Goal: Task Accomplishment & Management: Complete application form

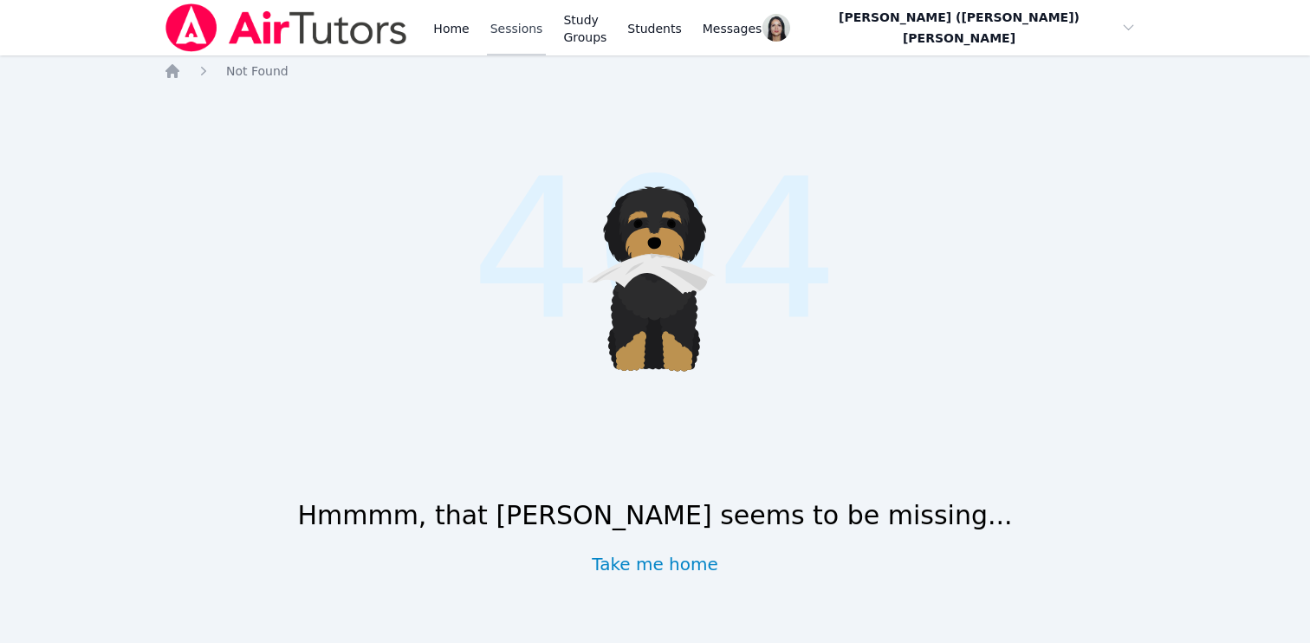
click at [504, 23] on link "Sessions" at bounding box center [517, 27] width 60 height 55
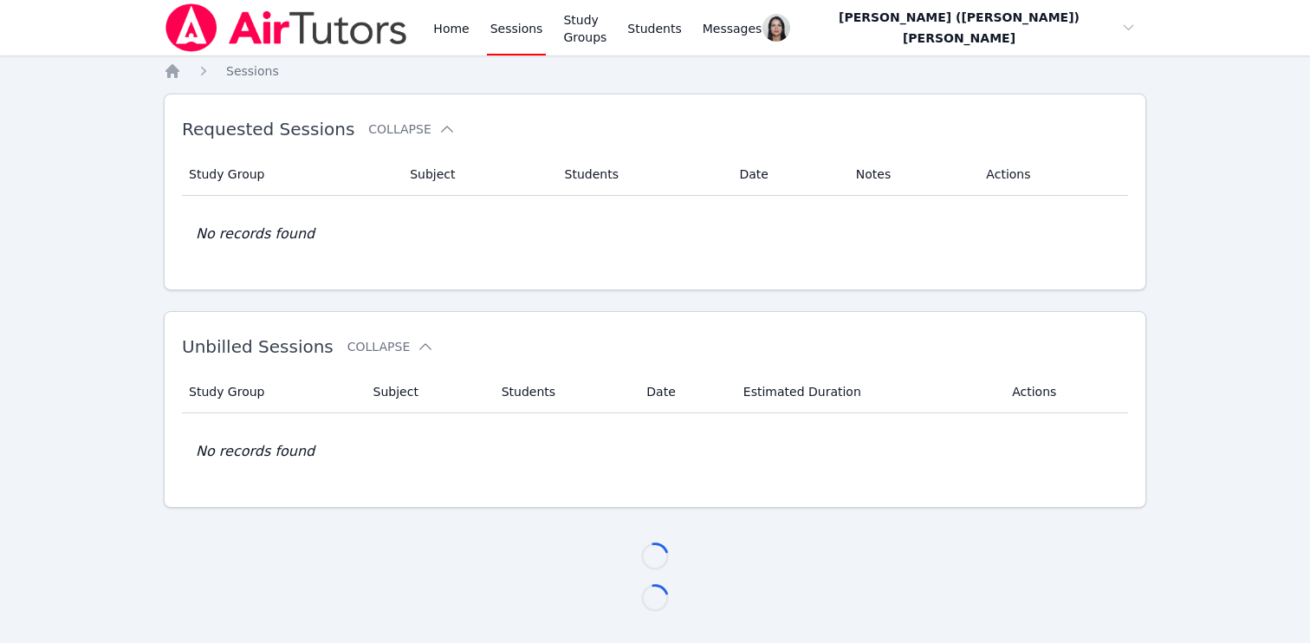
click at [517, 24] on link "Sessions" at bounding box center [517, 27] width 60 height 55
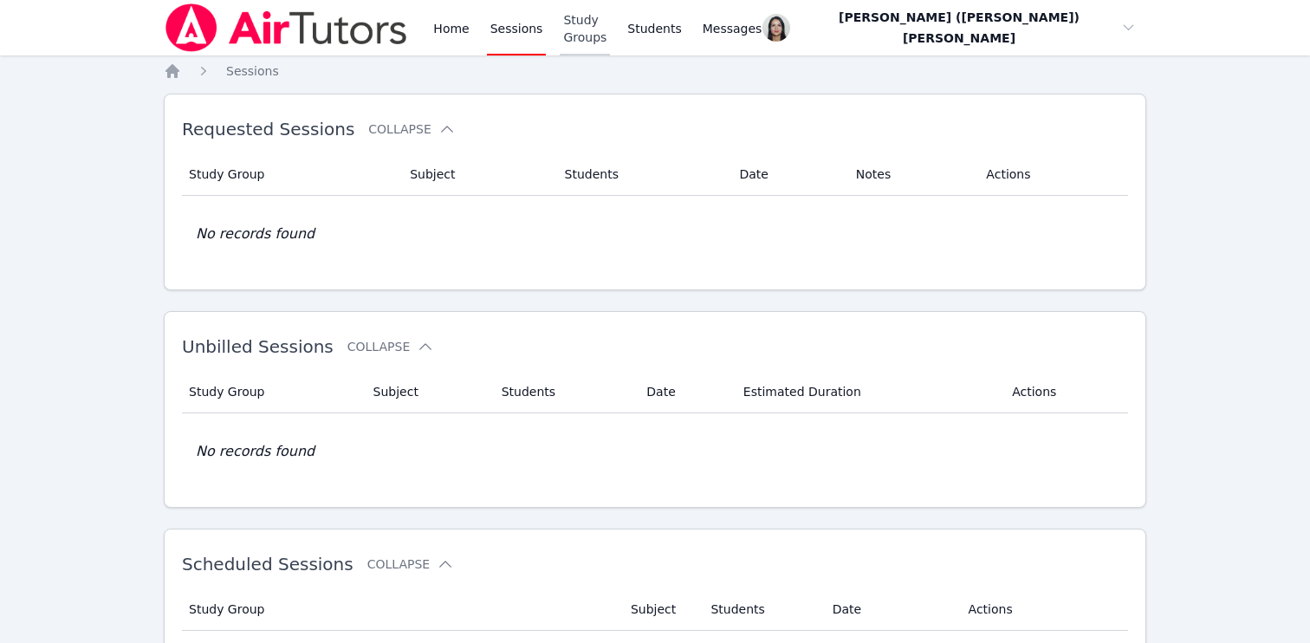
click at [595, 35] on link "Study Groups" at bounding box center [585, 27] width 50 height 55
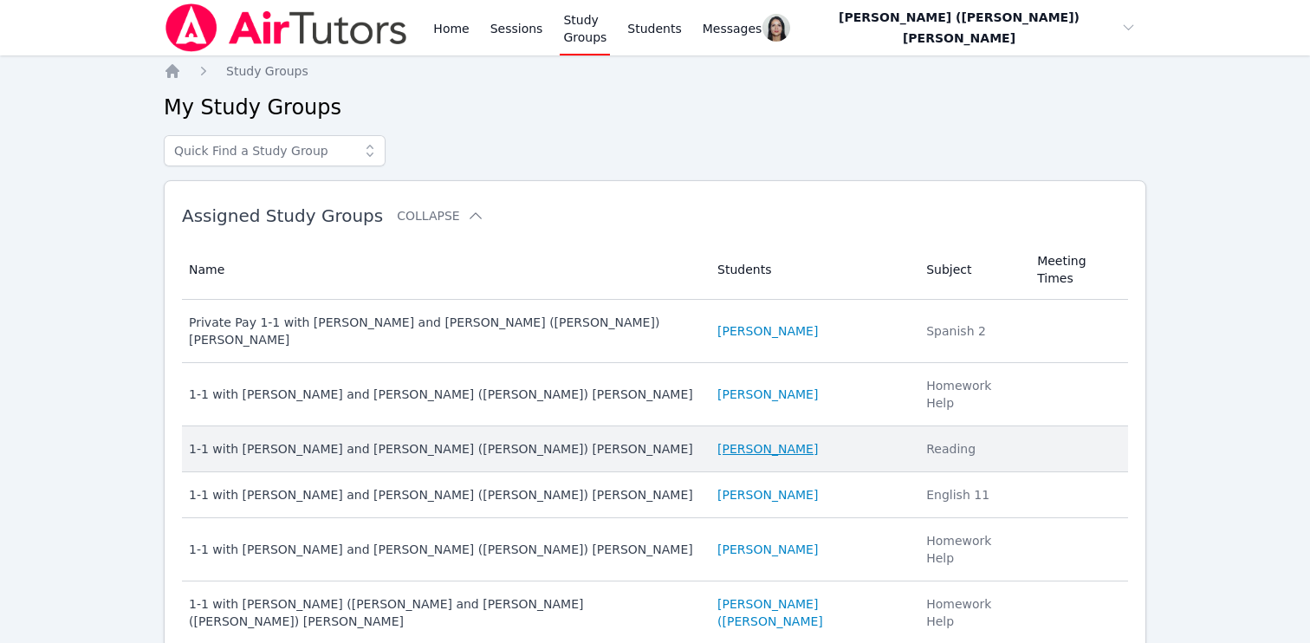
click at [748, 440] on link "[PERSON_NAME]" at bounding box center [768, 448] width 101 height 17
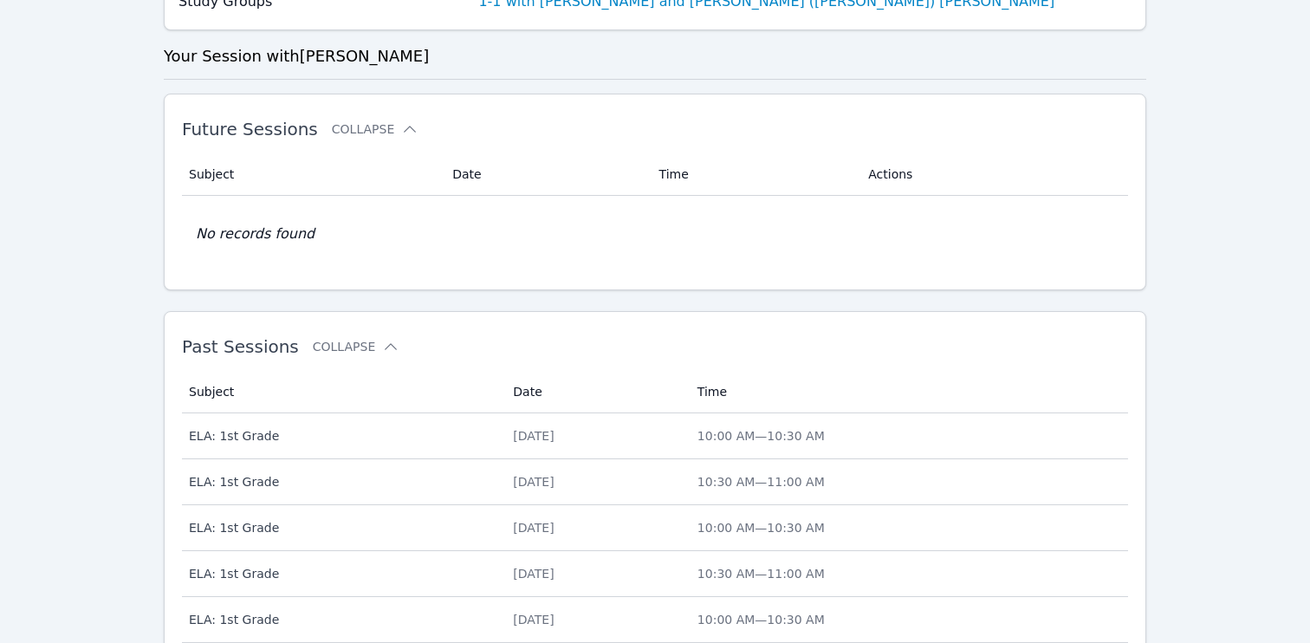
scroll to position [351, 0]
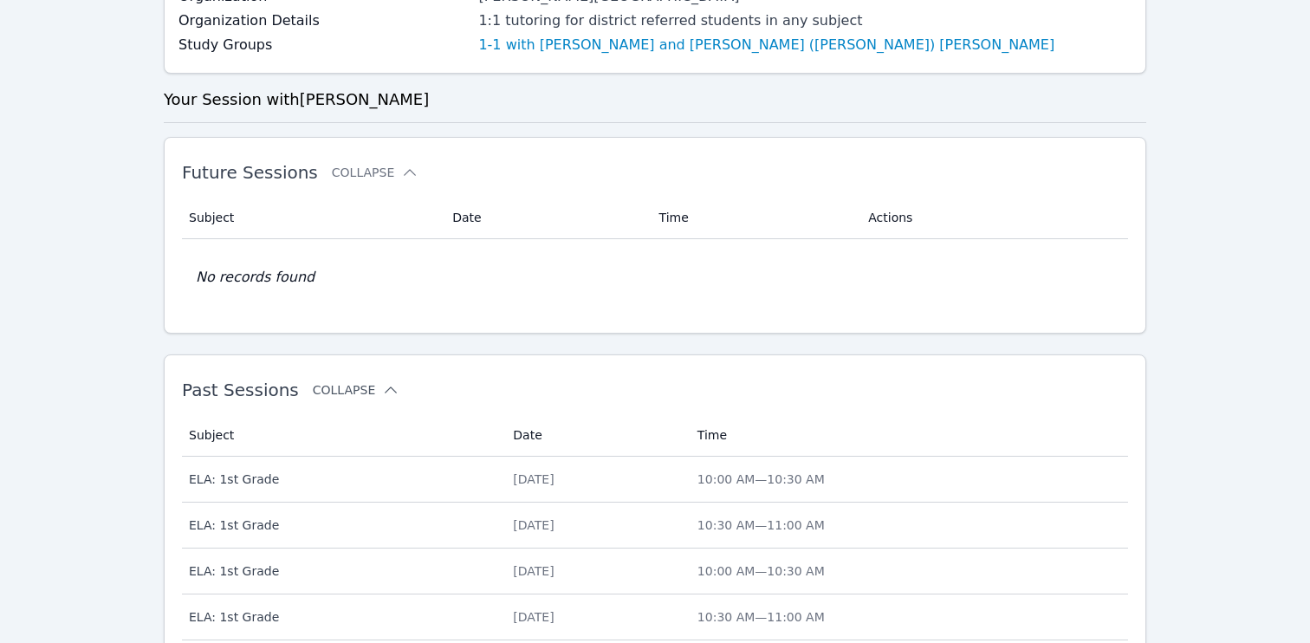
click at [358, 395] on button "Collapse" at bounding box center [356, 389] width 87 height 17
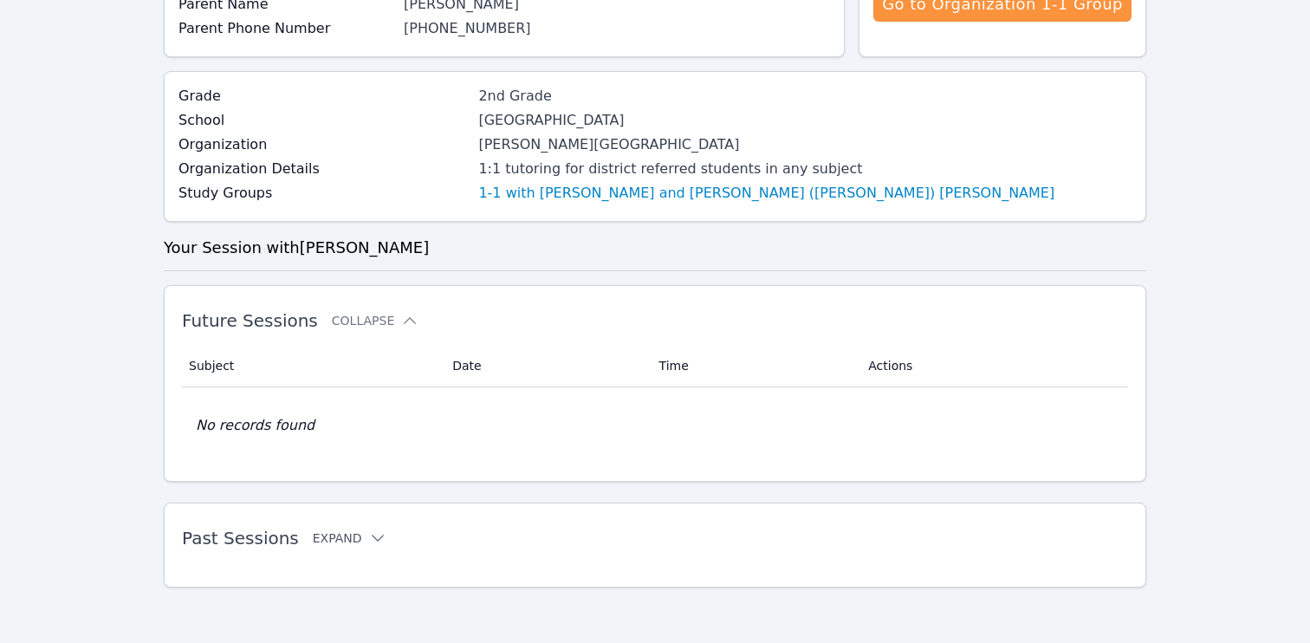
click at [350, 530] on button "Expand" at bounding box center [350, 538] width 74 height 17
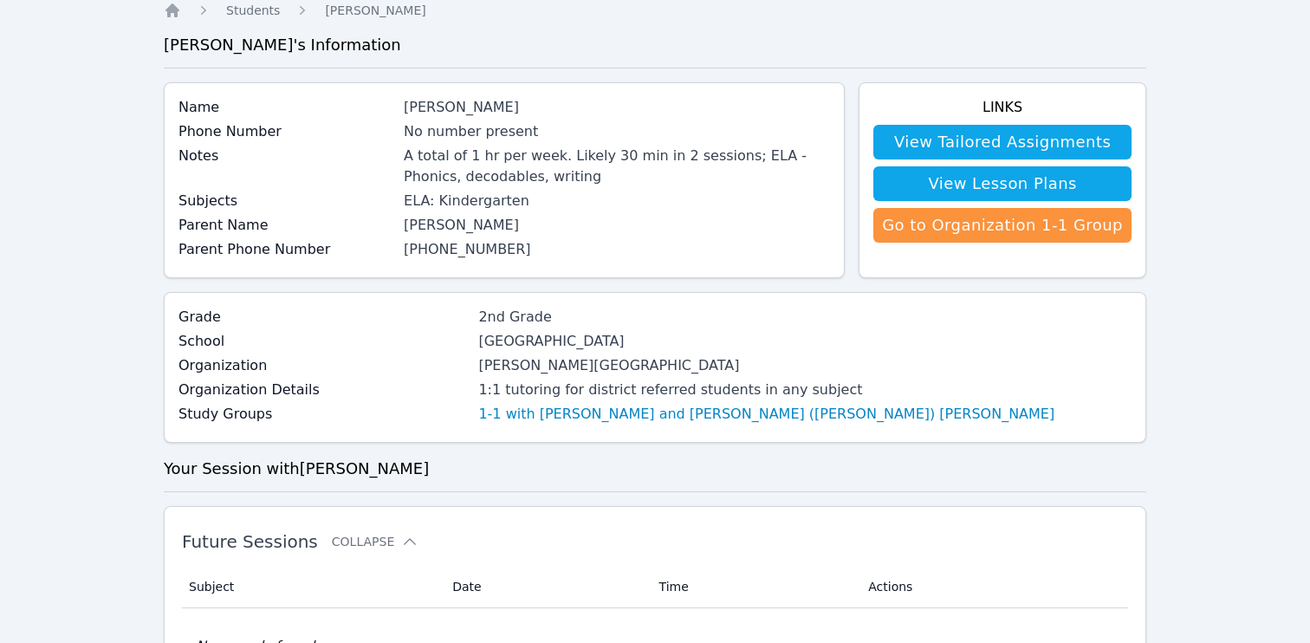
scroll to position [0, 0]
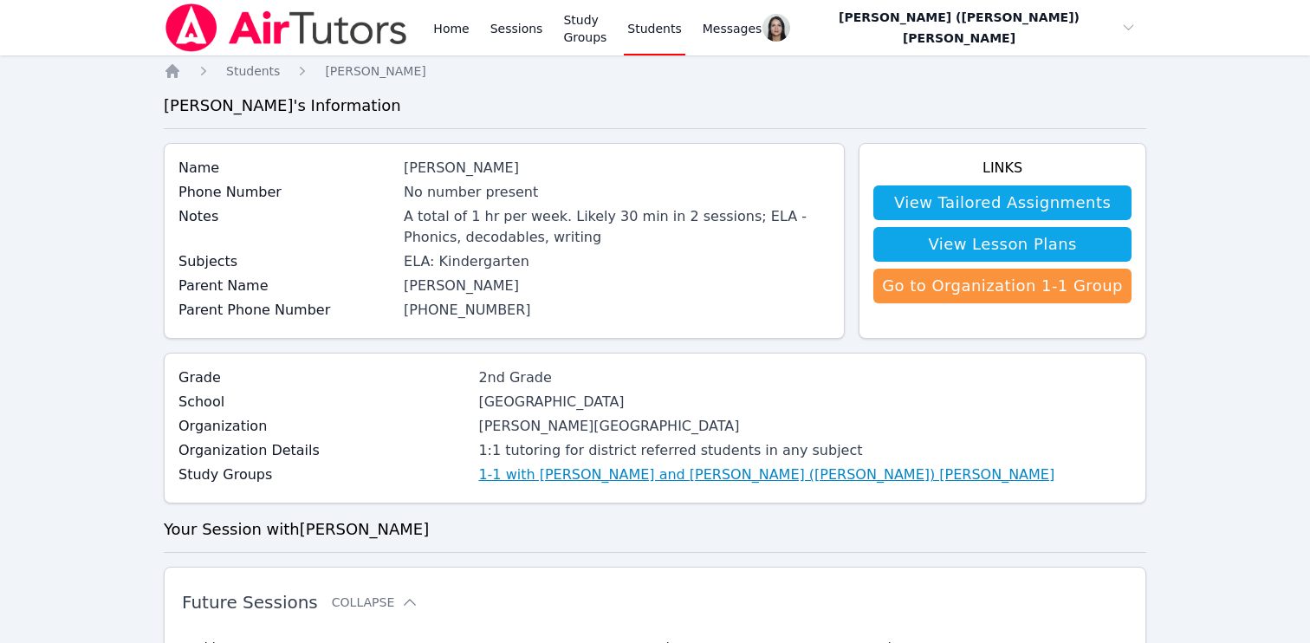
click at [544, 473] on link "1-1 with [PERSON_NAME] and [PERSON_NAME] ([PERSON_NAME]) [PERSON_NAME]" at bounding box center [766, 475] width 576 height 21
click at [486, 473] on link "1-1 with [PERSON_NAME] and [PERSON_NAME] ([PERSON_NAME]) [PERSON_NAME]" at bounding box center [766, 475] width 576 height 21
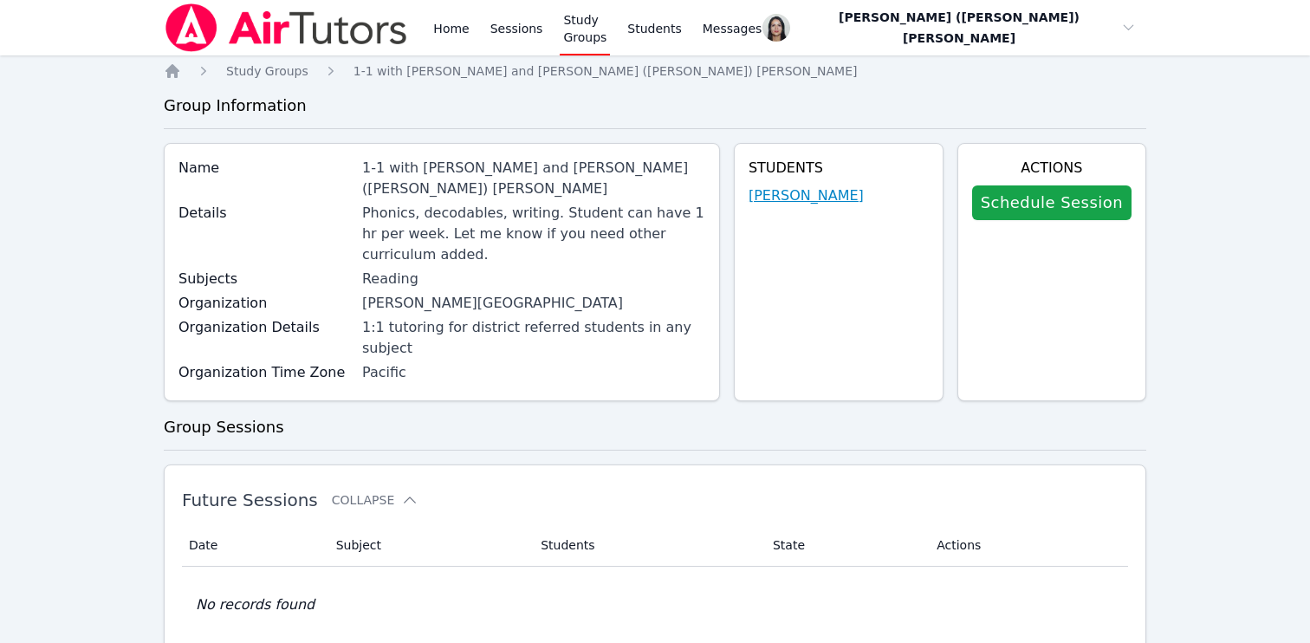
click at [782, 195] on link "[PERSON_NAME]" at bounding box center [806, 195] width 115 height 21
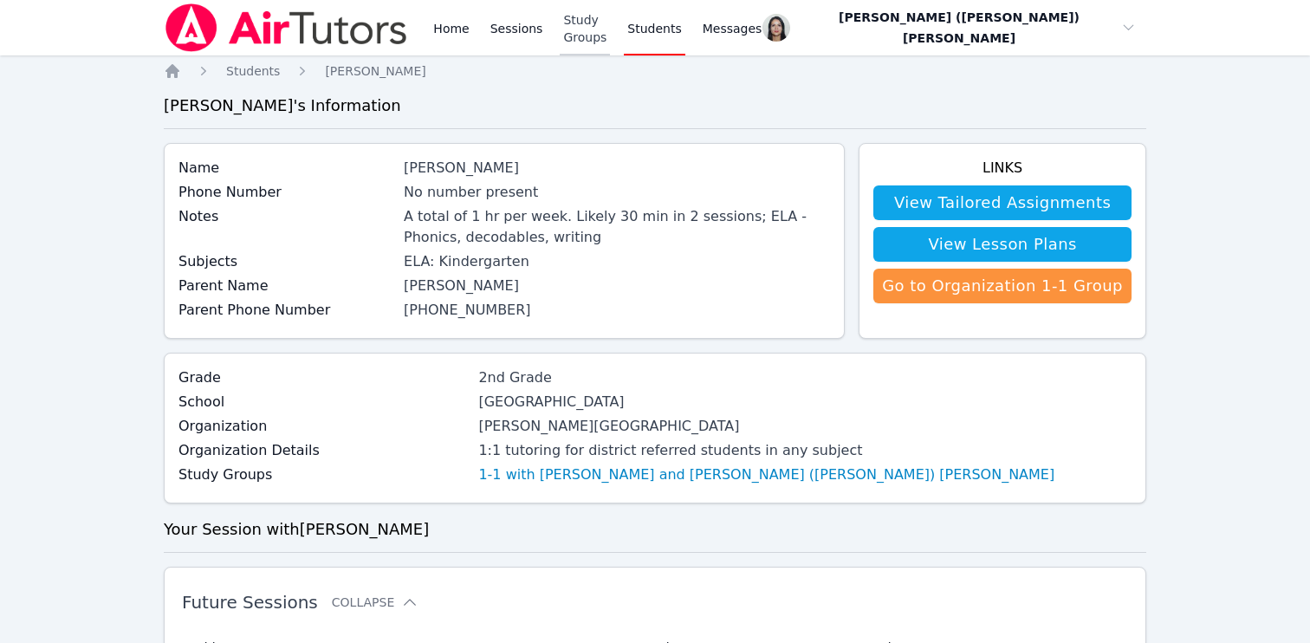
click at [603, 34] on link "Study Groups" at bounding box center [585, 27] width 50 height 55
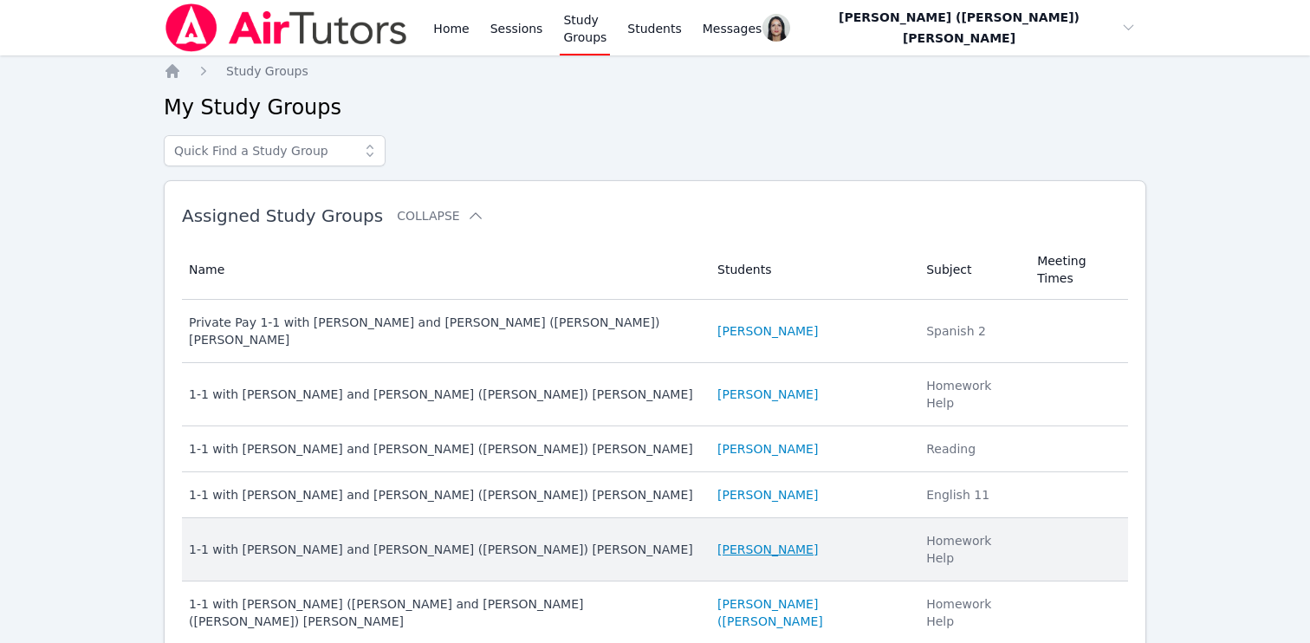
click at [748, 541] on link "[PERSON_NAME]" at bounding box center [768, 549] width 101 height 17
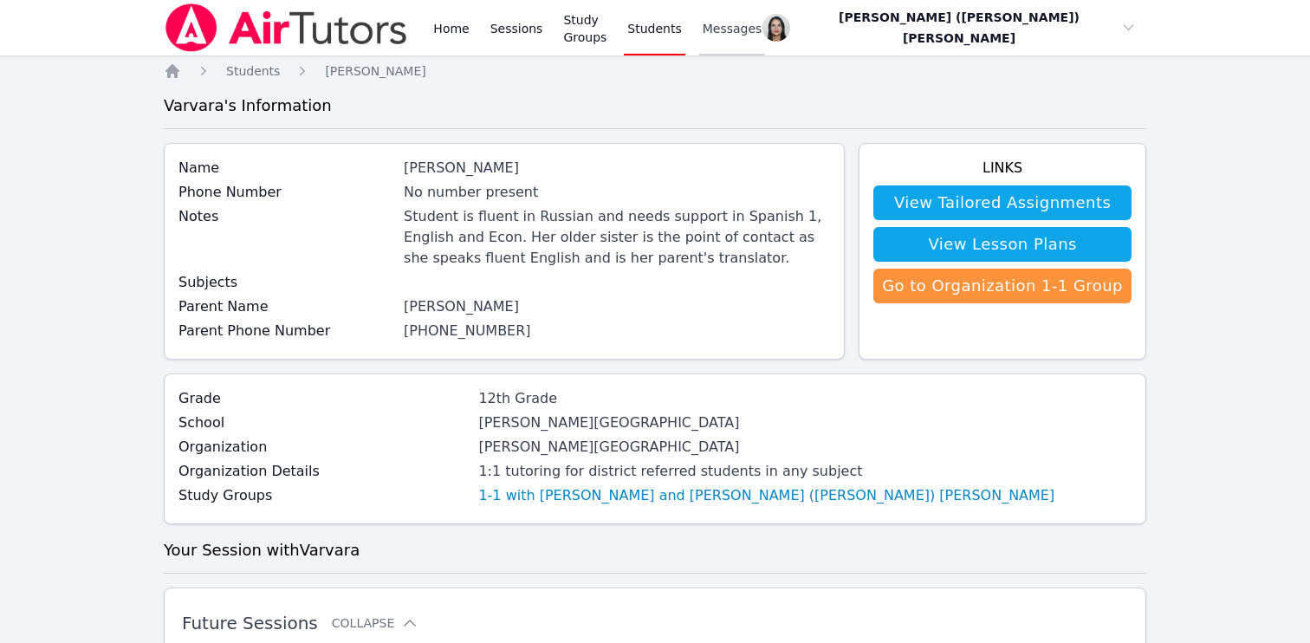
click at [741, 27] on span "Messages" at bounding box center [733, 28] width 60 height 17
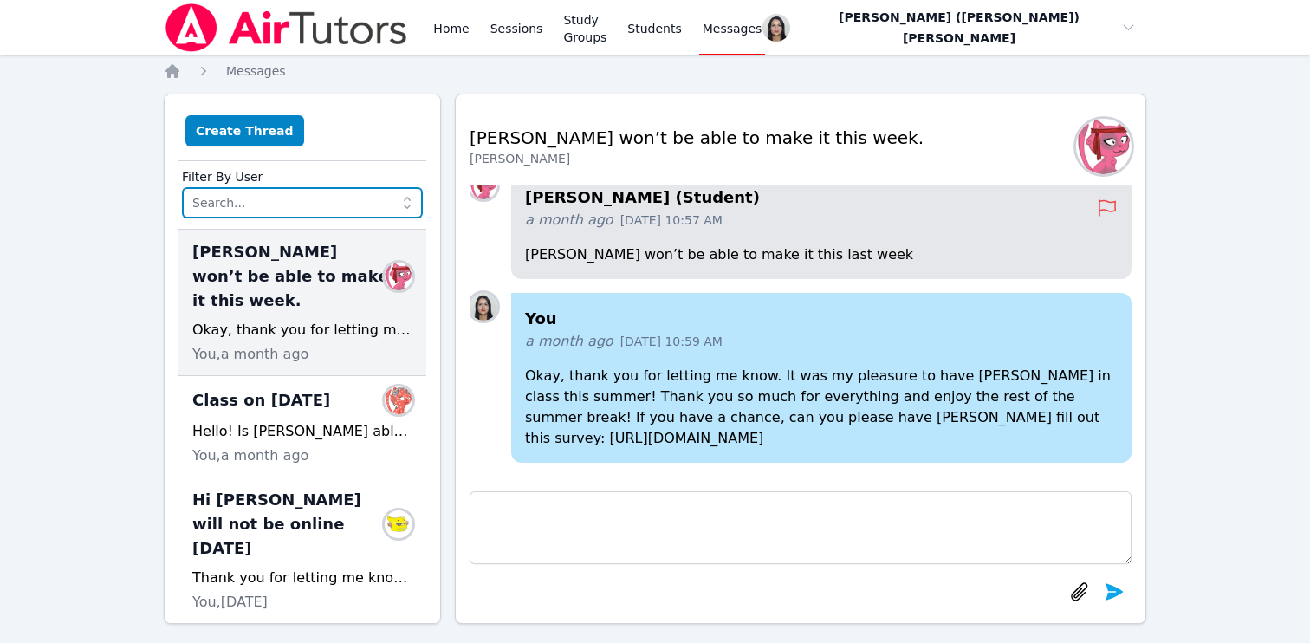
click at [322, 189] on input "text" at bounding box center [302, 202] width 241 height 31
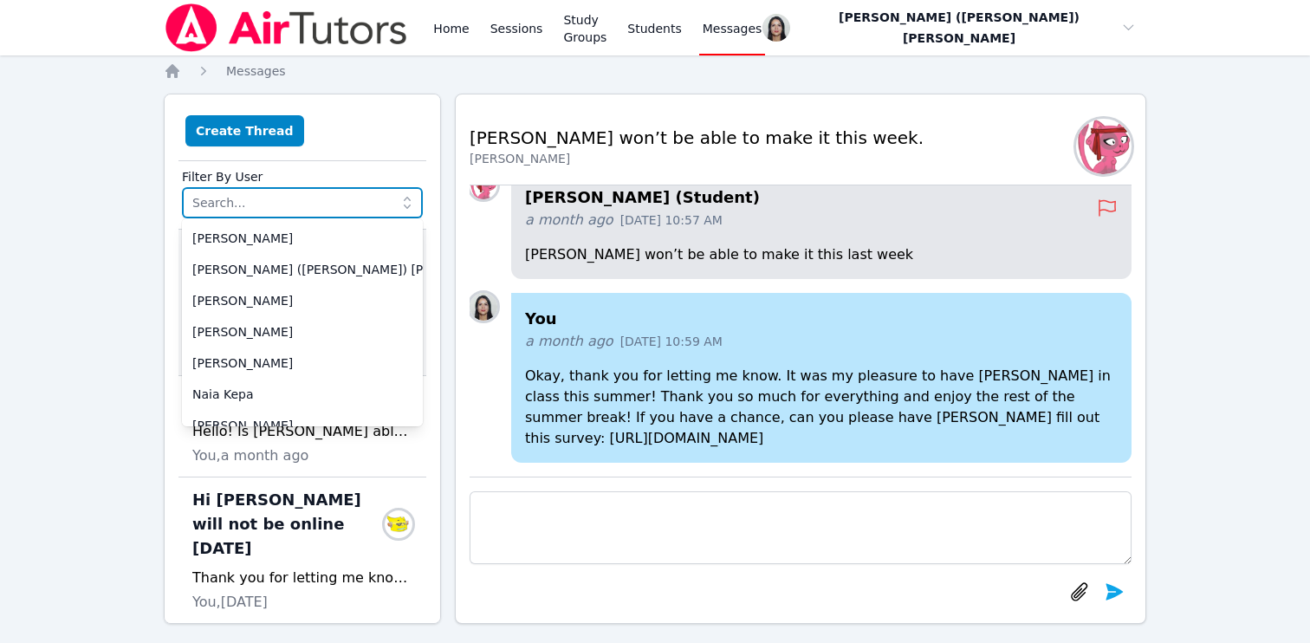
scroll to position [111, 0]
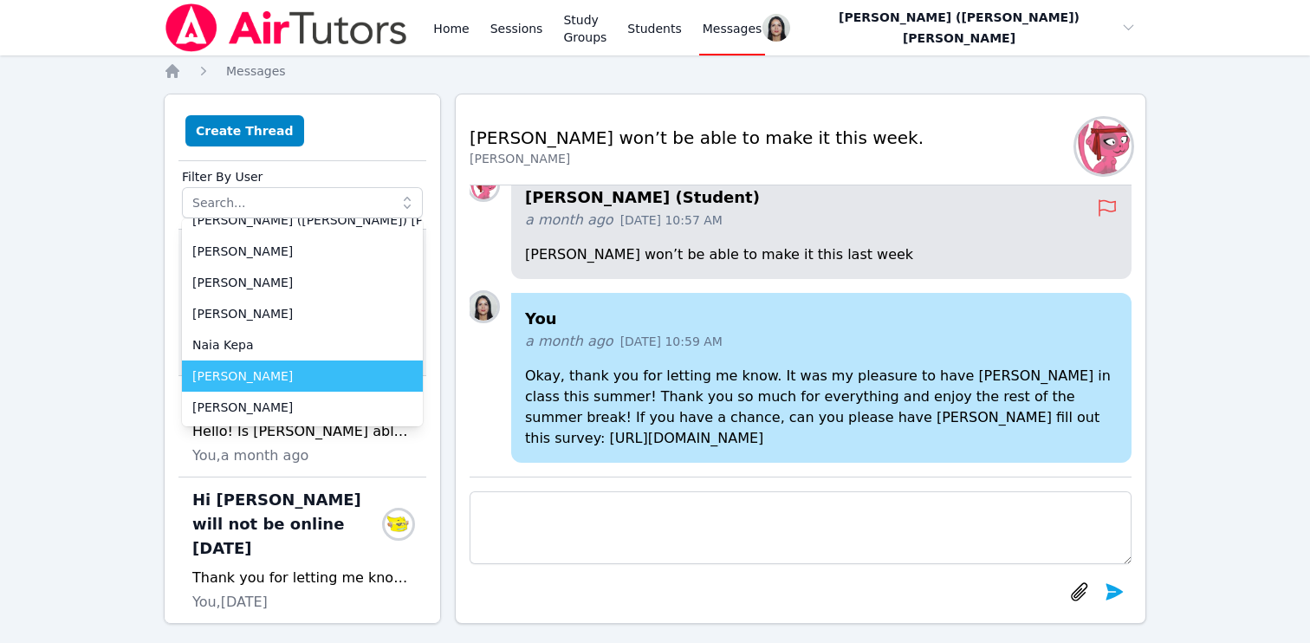
click at [276, 371] on span "[PERSON_NAME]" at bounding box center [302, 375] width 220 height 17
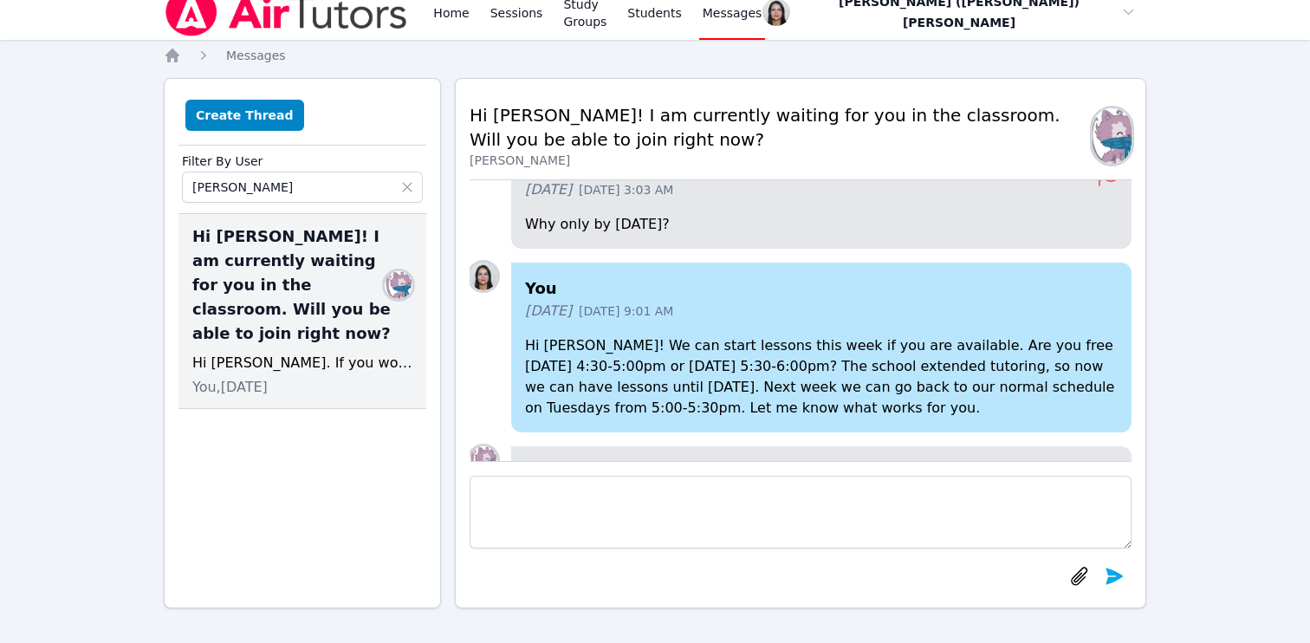
scroll to position [0, 0]
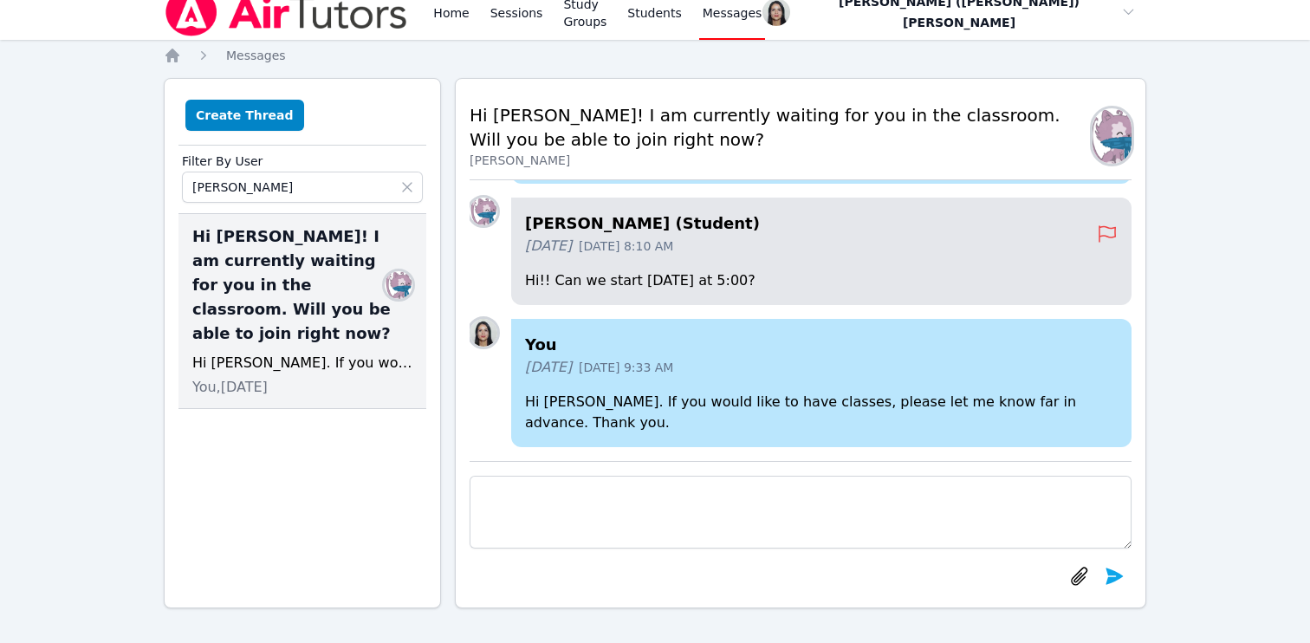
click at [585, 510] on textarea at bounding box center [801, 512] width 662 height 73
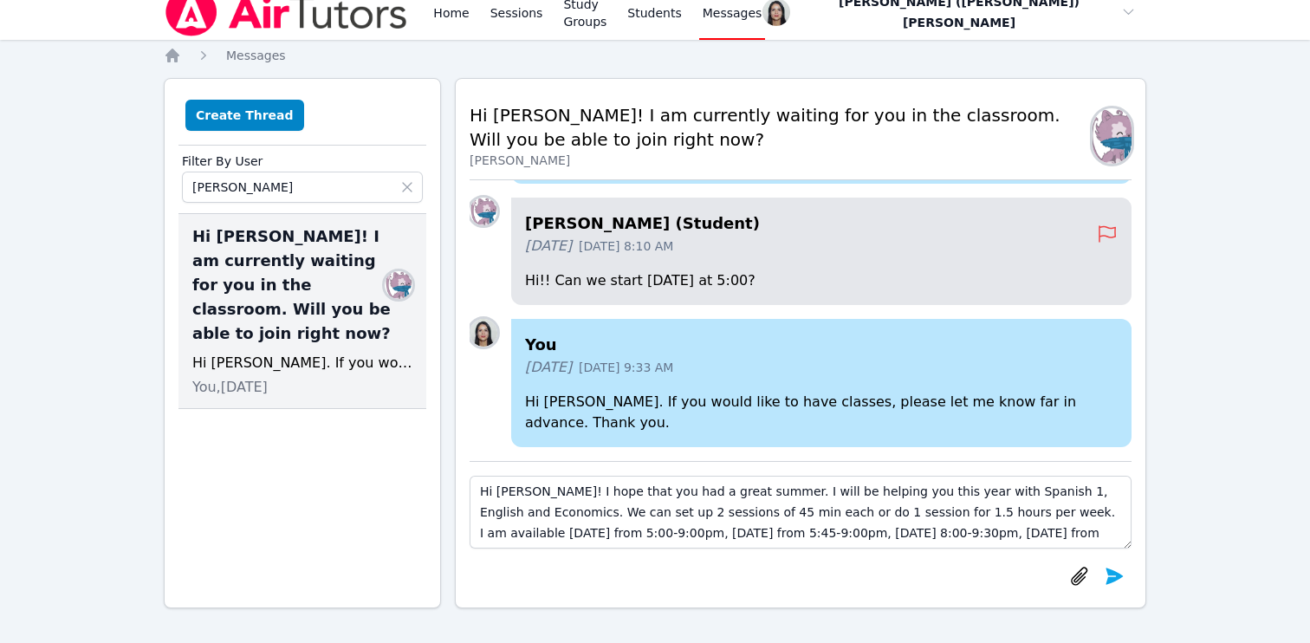
scroll to position [12, 0]
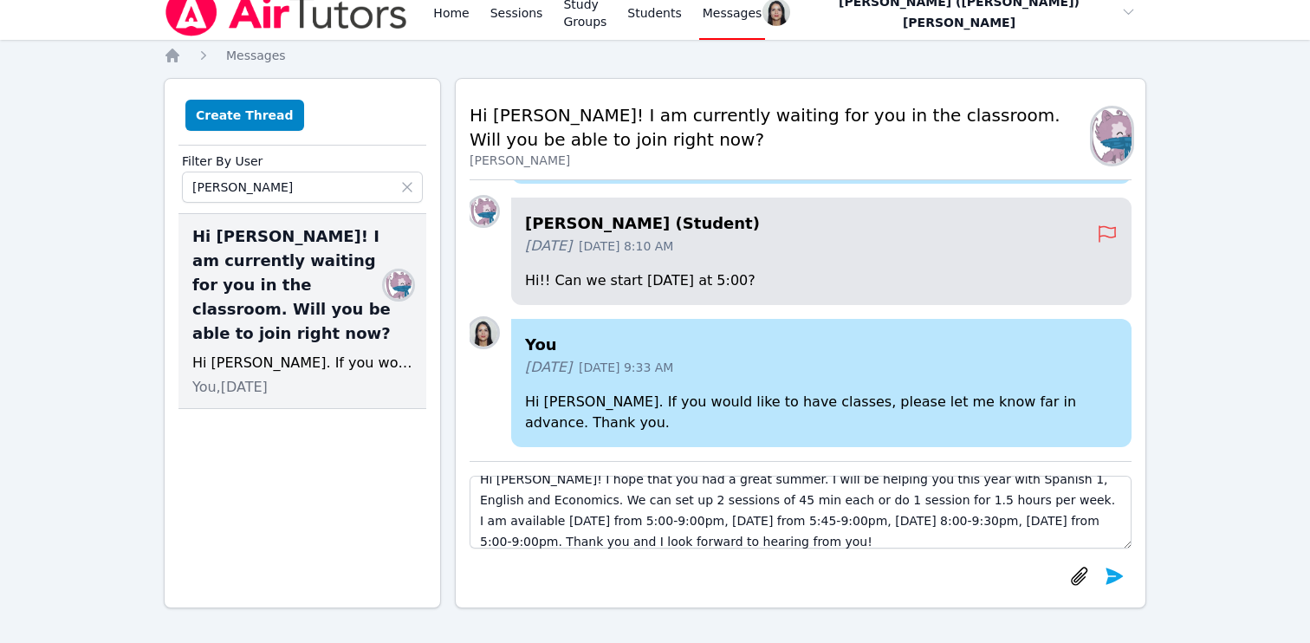
click at [1070, 523] on textarea "Hi [PERSON_NAME]! I hope that you had a great summer. I will be helping you thi…" at bounding box center [801, 512] width 662 height 73
type textarea "Hi [PERSON_NAME]! I hope that you had a great summer. I will be helping you thi…"
click at [1108, 571] on icon "submit" at bounding box center [1115, 576] width 17 height 16
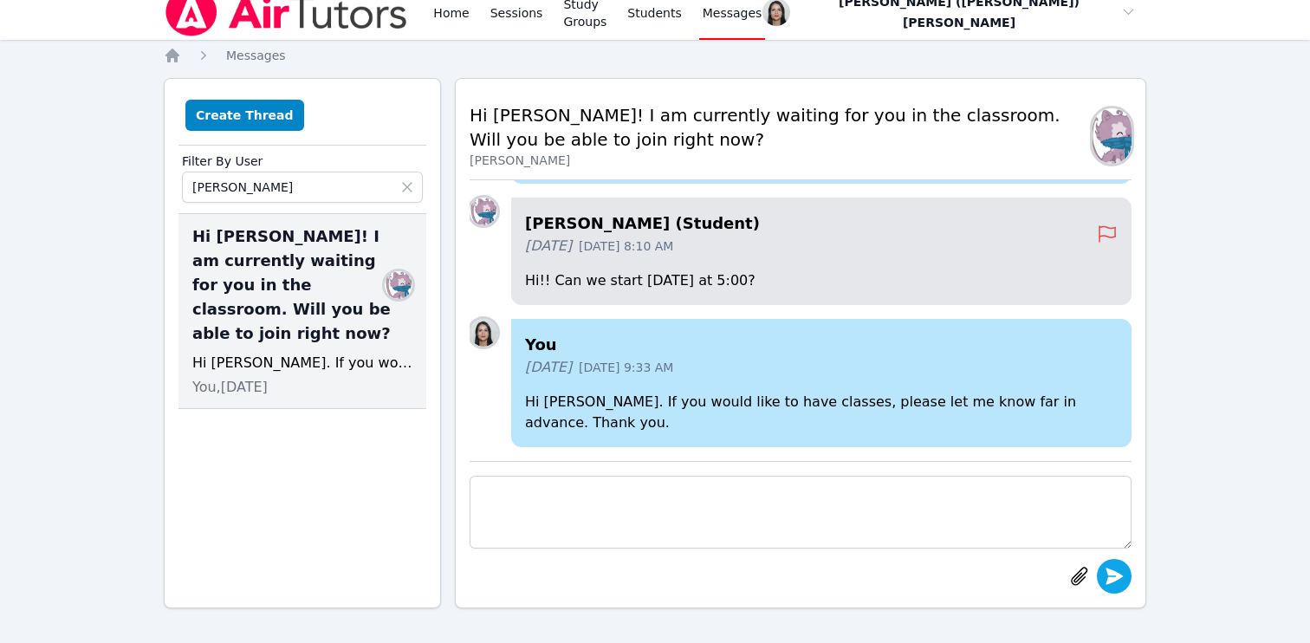
scroll to position [0, 0]
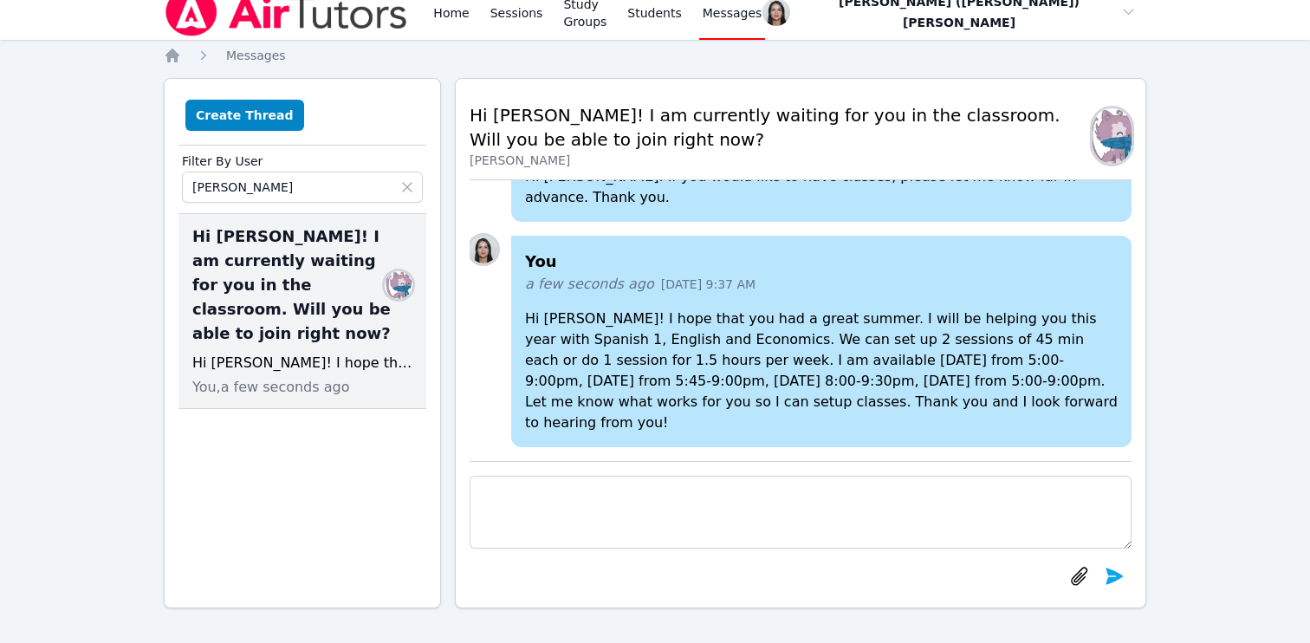
click at [410, 185] on icon at bounding box center [407, 187] width 17 height 17
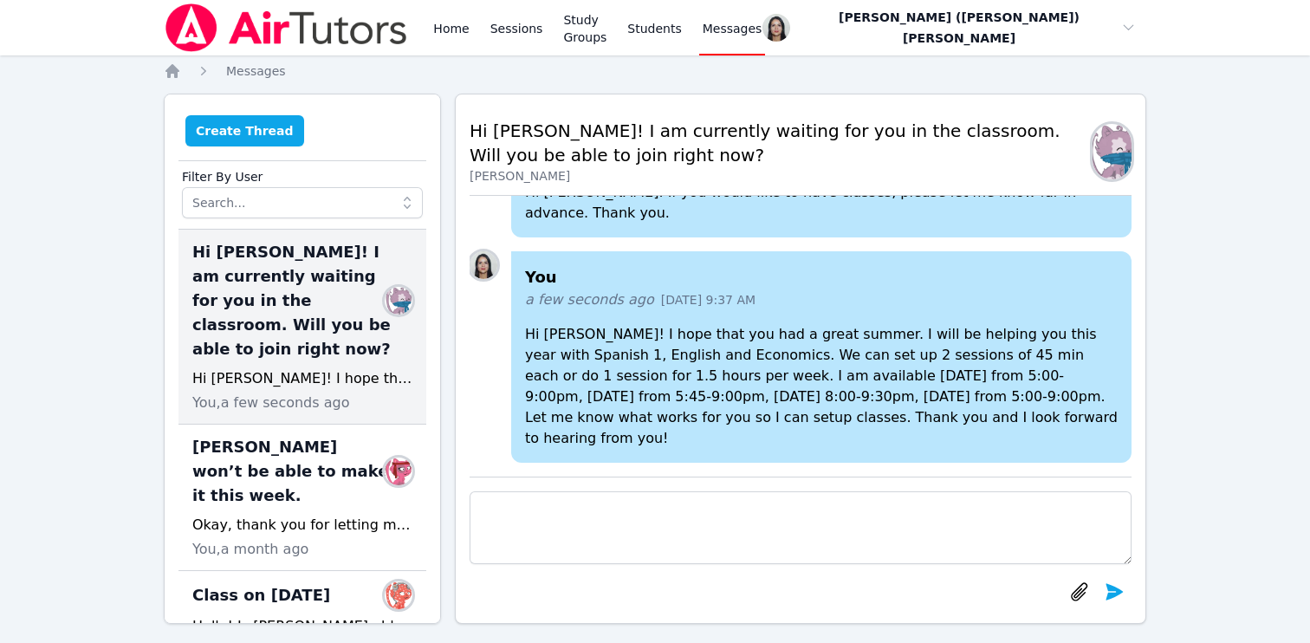
click at [237, 133] on button "Create Thread" at bounding box center [244, 130] width 119 height 31
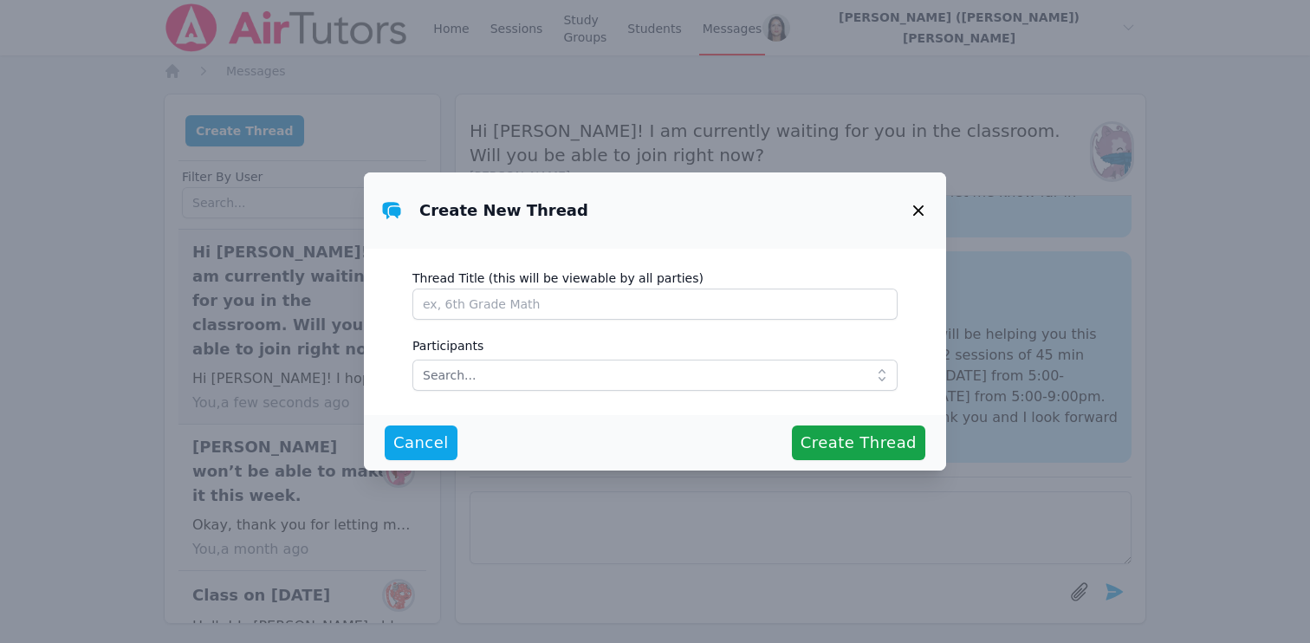
click at [918, 208] on icon "button" at bounding box center [918, 210] width 21 height 21
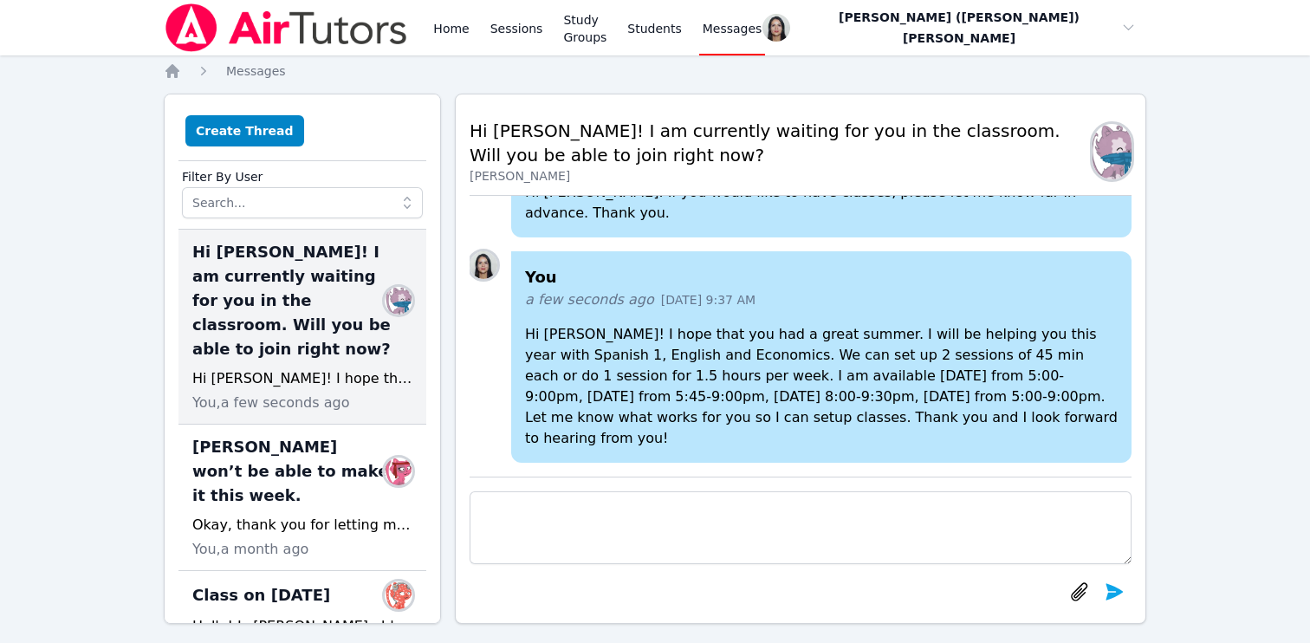
click at [322, 326] on span "Hi [PERSON_NAME]! I am currently waiting for you in the classroom. Will you be …" at bounding box center [291, 300] width 199 height 121
click at [358, 205] on input "text" at bounding box center [302, 202] width 241 height 31
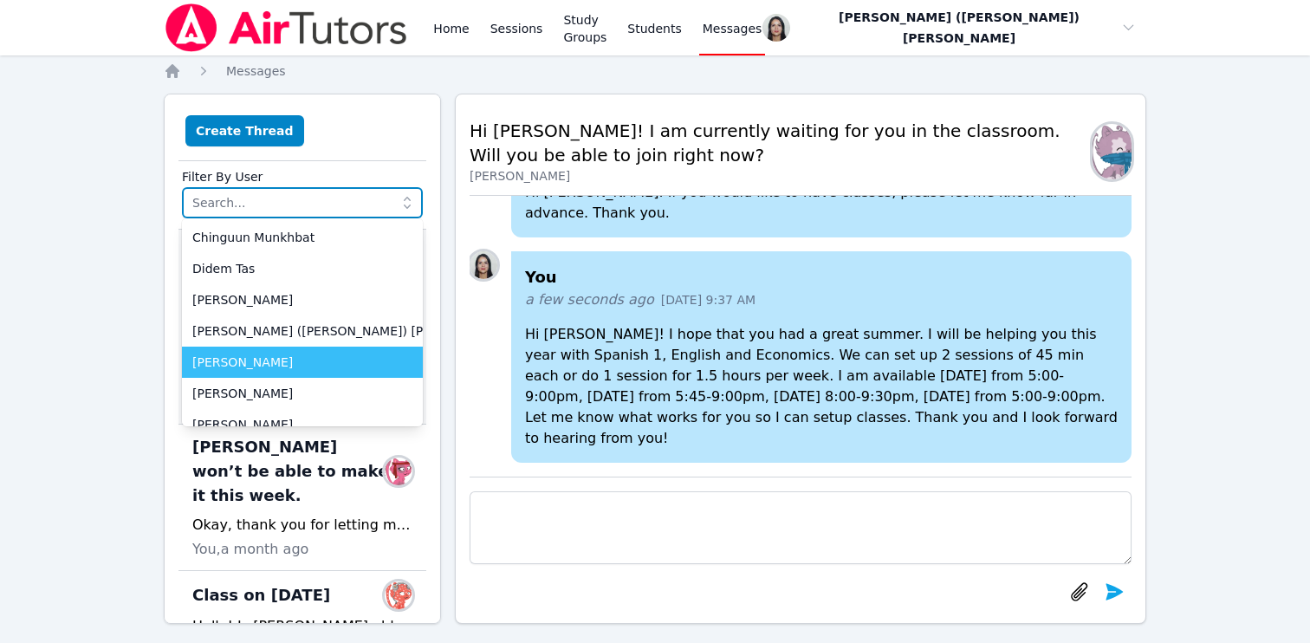
scroll to position [111, 0]
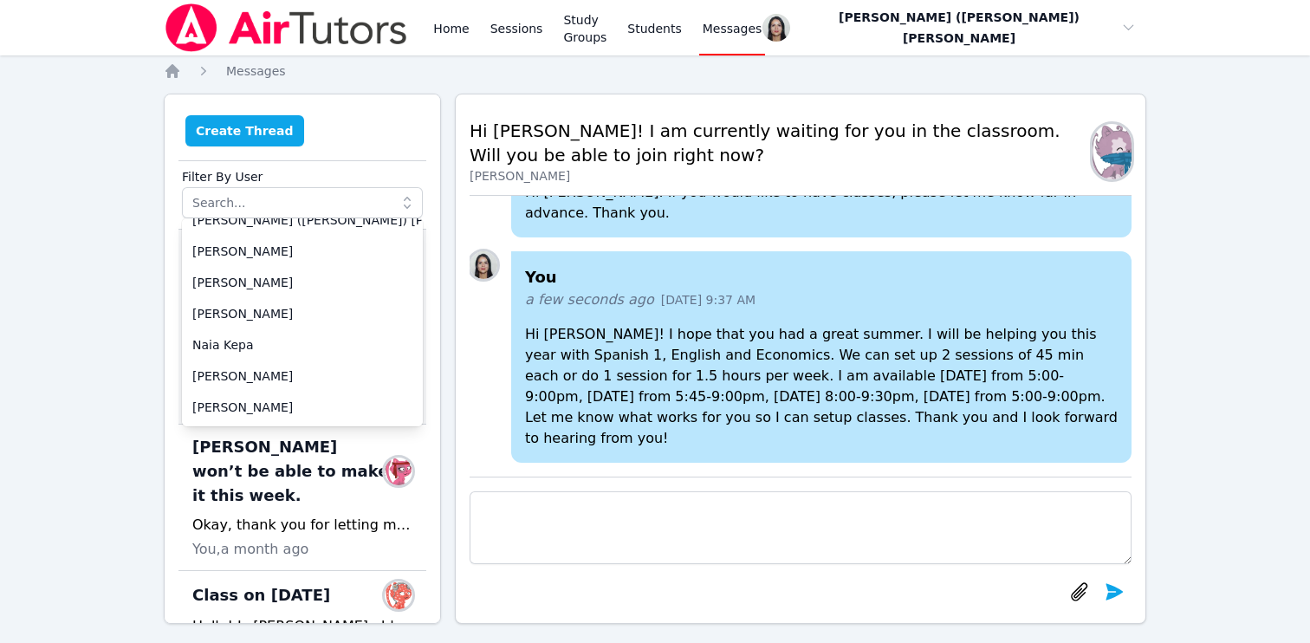
click at [241, 125] on button "Create Thread" at bounding box center [244, 130] width 119 height 31
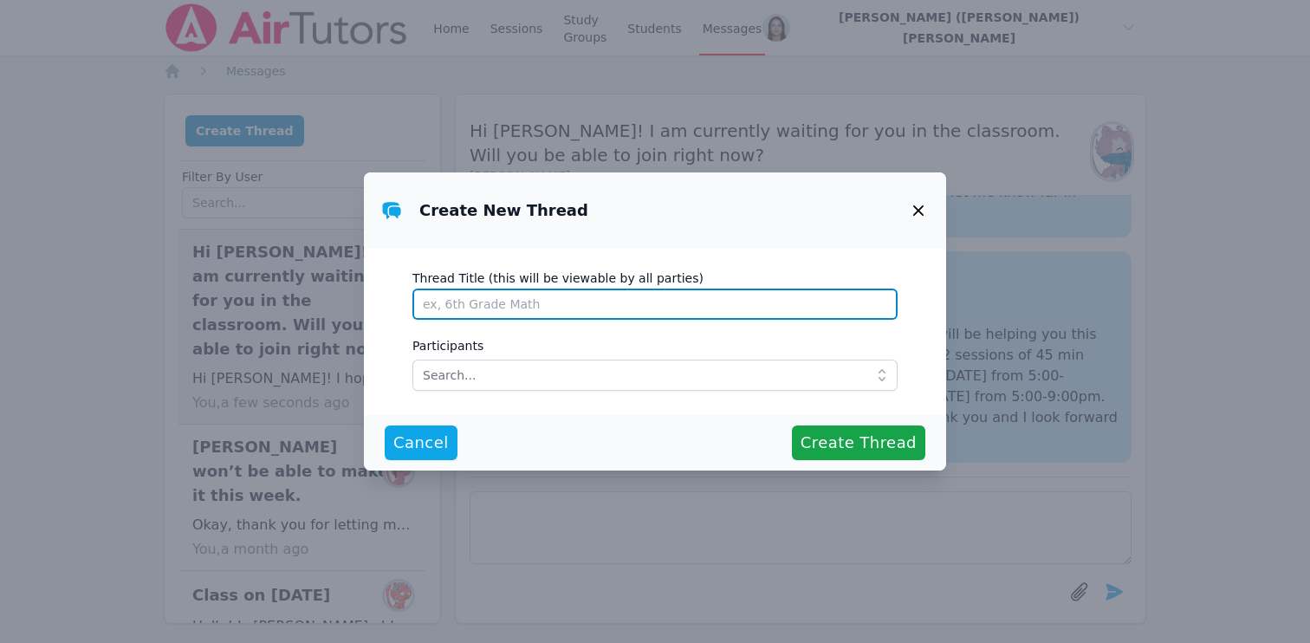
click at [504, 309] on input "Thread Title (this will be viewable by all parties)" at bounding box center [655, 304] width 485 height 31
paste input "[PERSON_NAME]"
type input "[PERSON_NAME]"
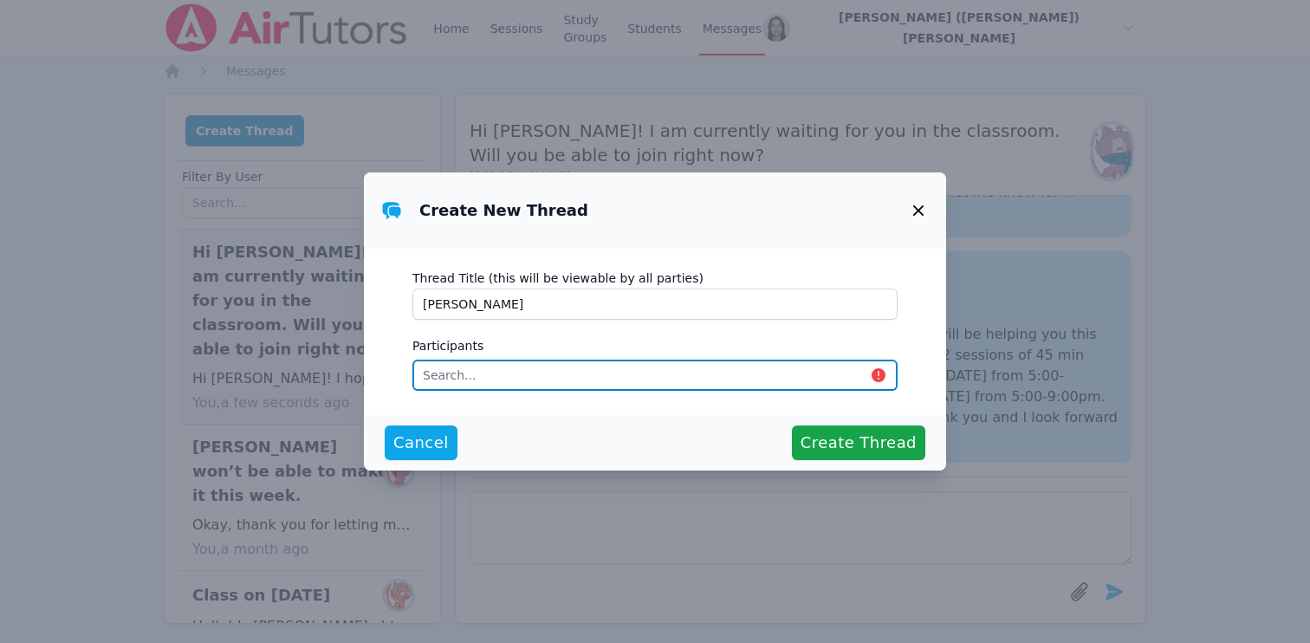
click at [833, 374] on input "text" at bounding box center [655, 375] width 485 height 31
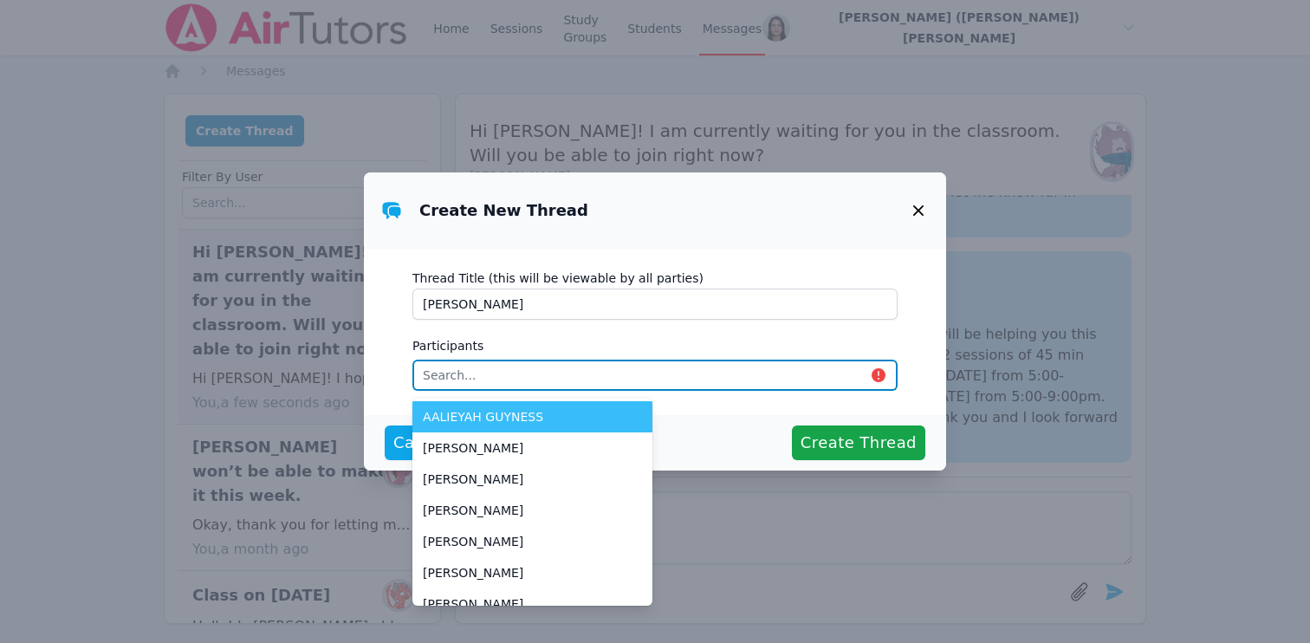
paste input "[PERSON_NAME]"
type input "[PERSON_NAME]"
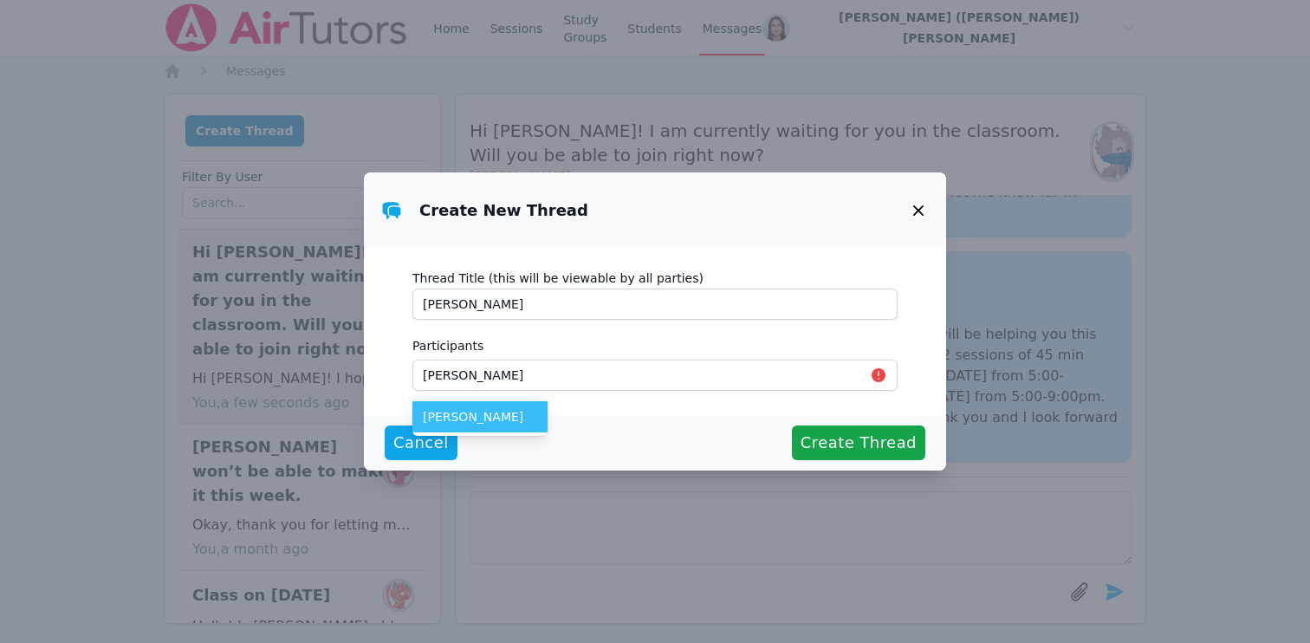
click at [500, 421] on span "[PERSON_NAME]" at bounding box center [480, 416] width 114 height 17
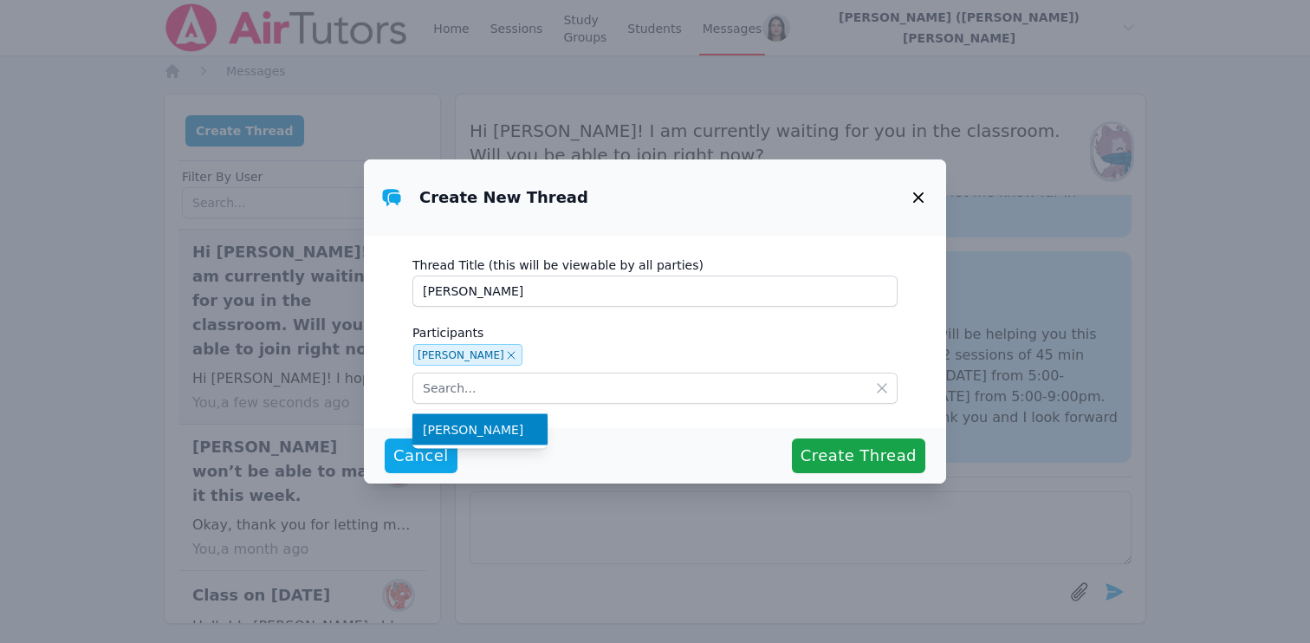
click at [918, 191] on icon "button" at bounding box center [918, 197] width 21 height 21
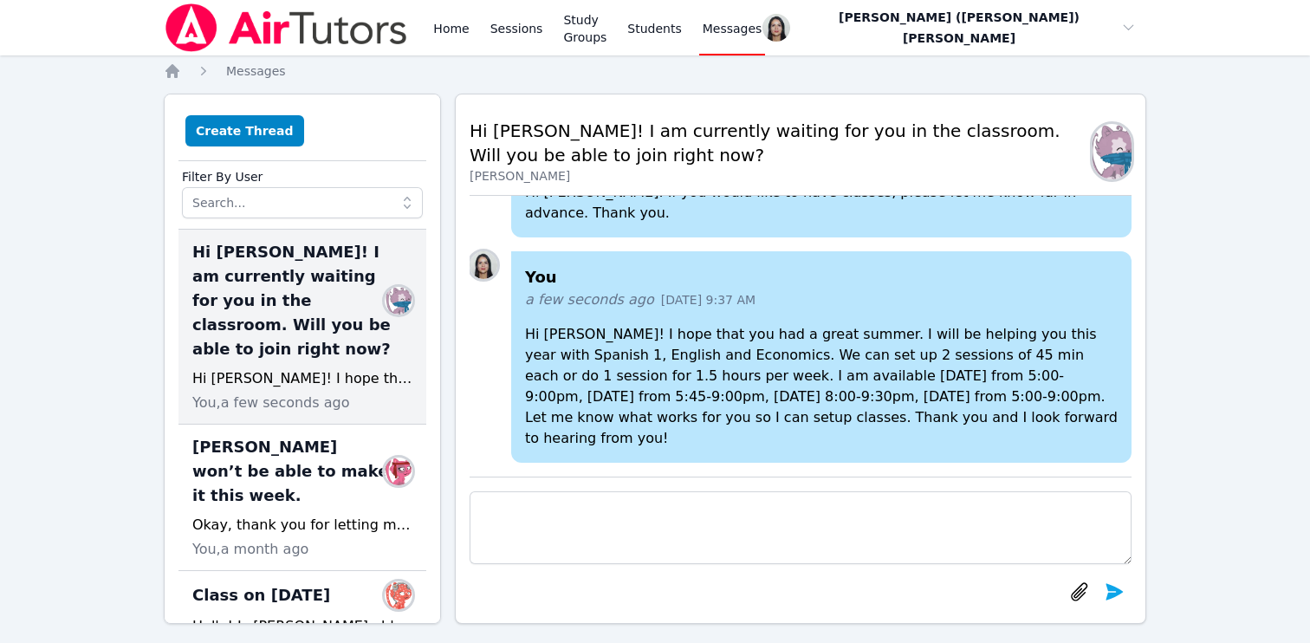
click at [307, 284] on span "Hi [PERSON_NAME]! I am currently waiting for you in the classroom. Will you be …" at bounding box center [291, 300] width 199 height 121
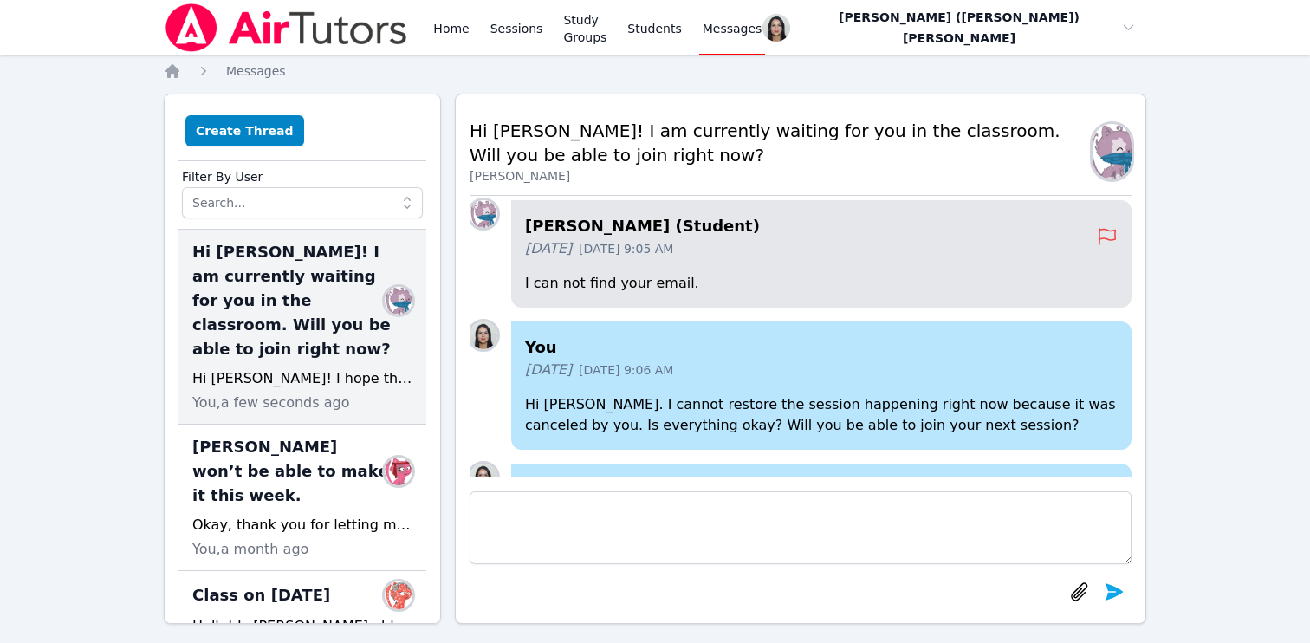
scroll to position [-1914, 0]
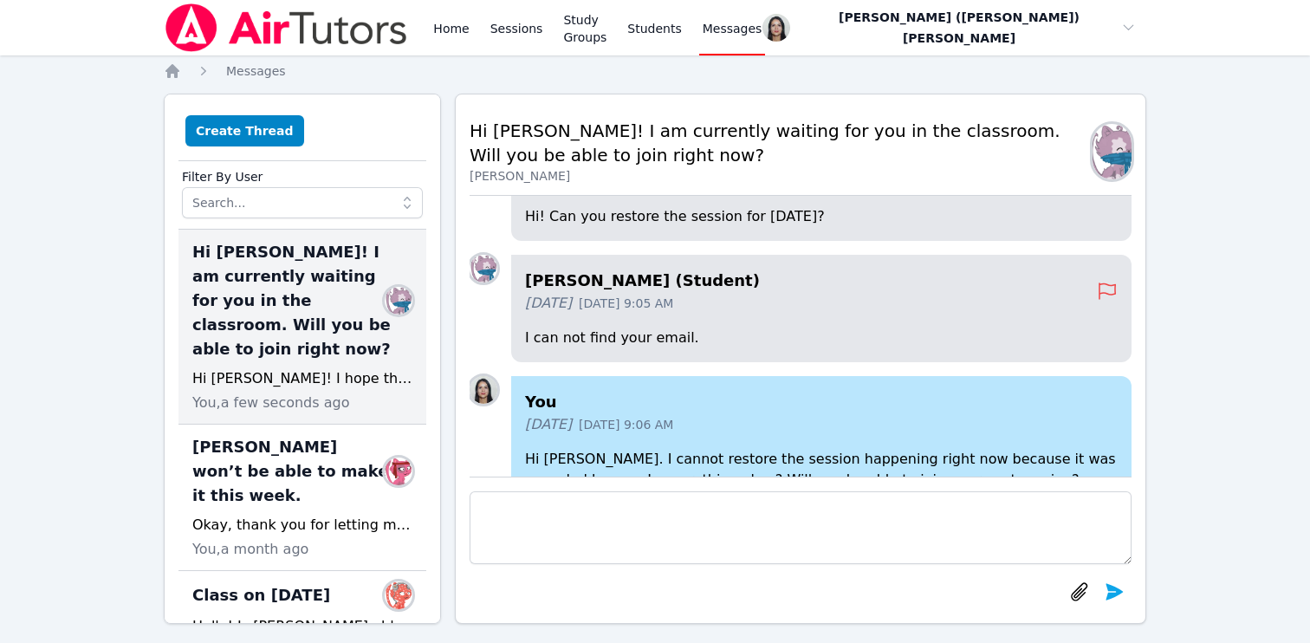
click at [1093, 159] on img at bounding box center [1112, 151] width 39 height 55
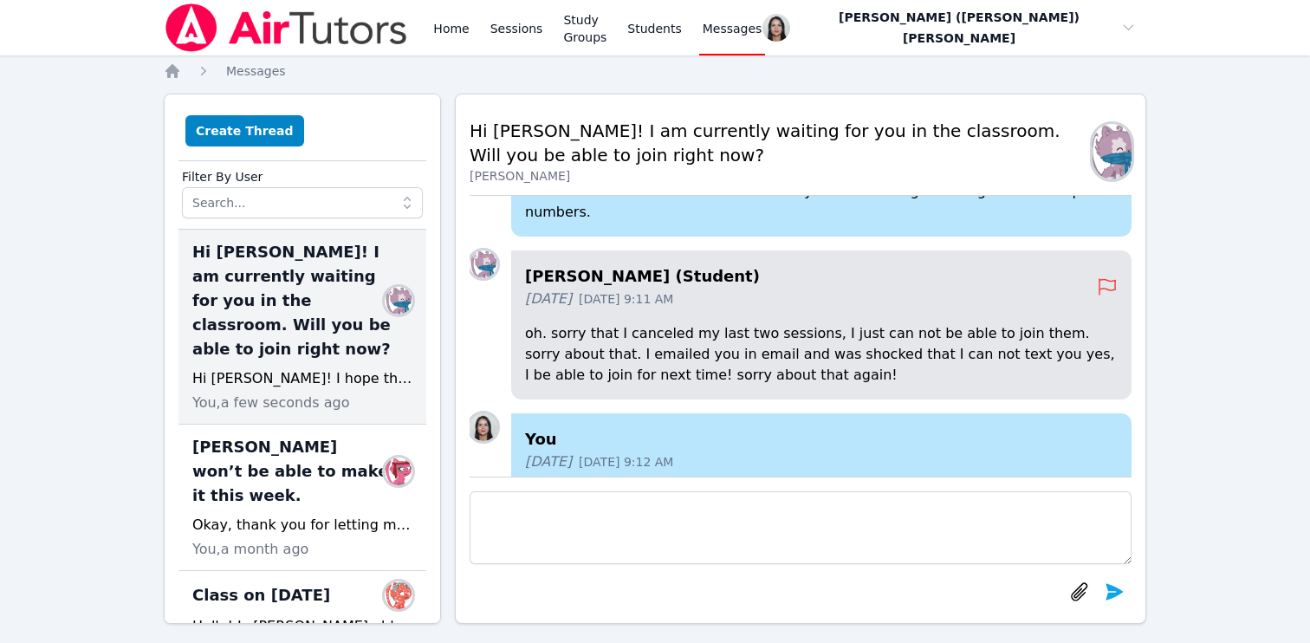
scroll to position [-1124, 0]
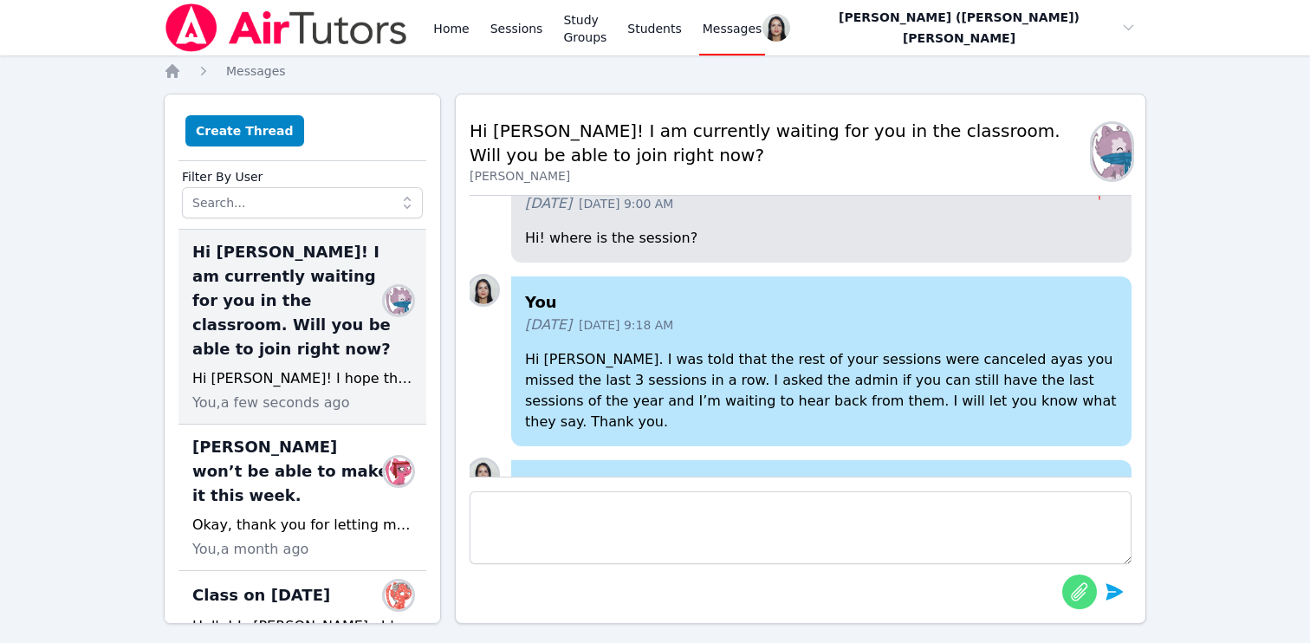
click at [1081, 587] on icon "button" at bounding box center [1079, 592] width 21 height 21
click at [259, 140] on button "Create Thread" at bounding box center [244, 130] width 119 height 31
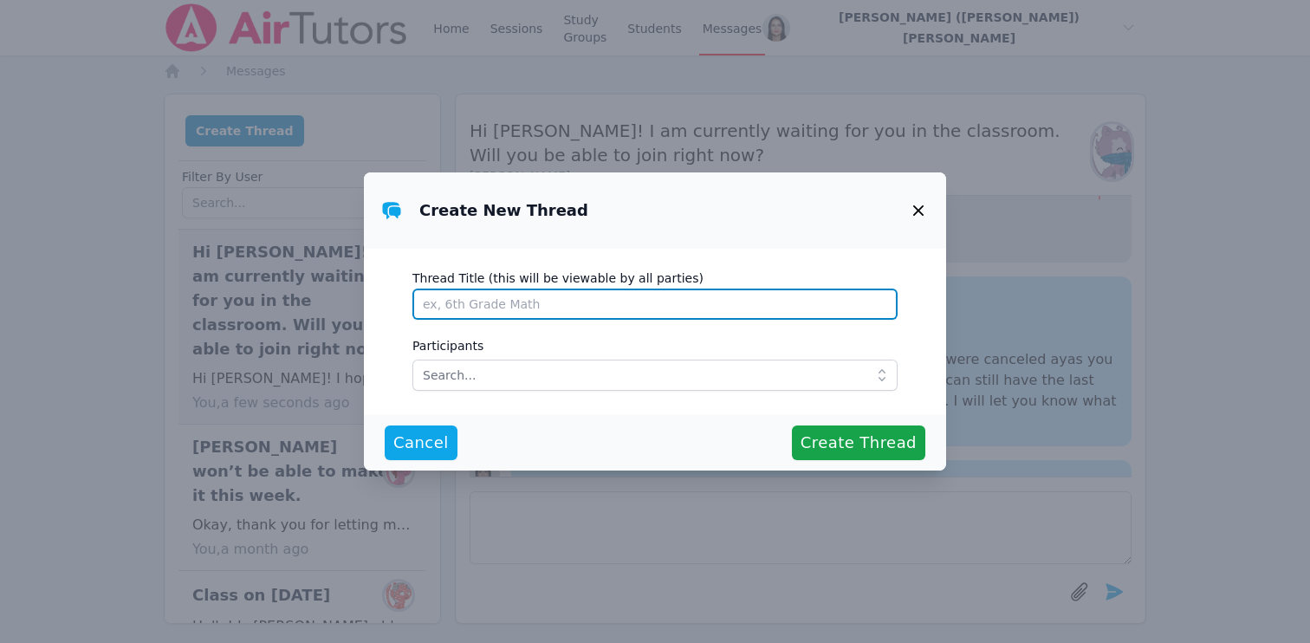
click at [540, 301] on input "Thread Title (this will be viewable by all parties)" at bounding box center [655, 304] width 485 height 31
click at [520, 303] on input "feixia" at bounding box center [655, 304] width 485 height 31
type input "feixia"
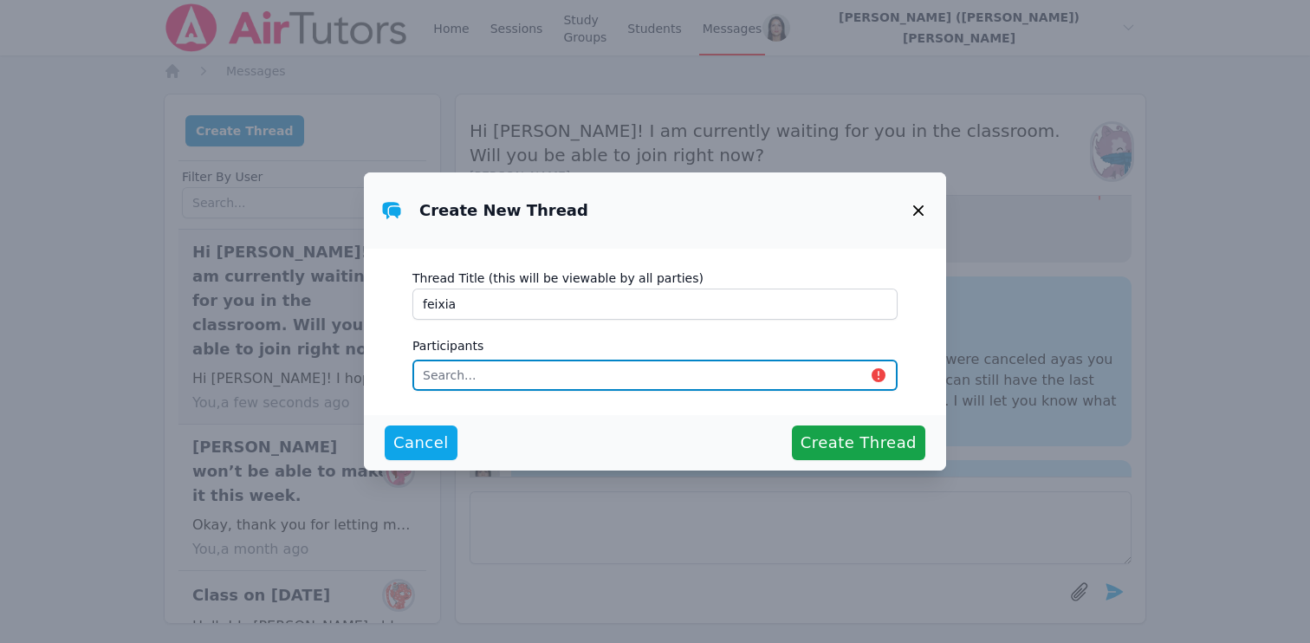
click at [500, 367] on input "text" at bounding box center [655, 375] width 485 height 31
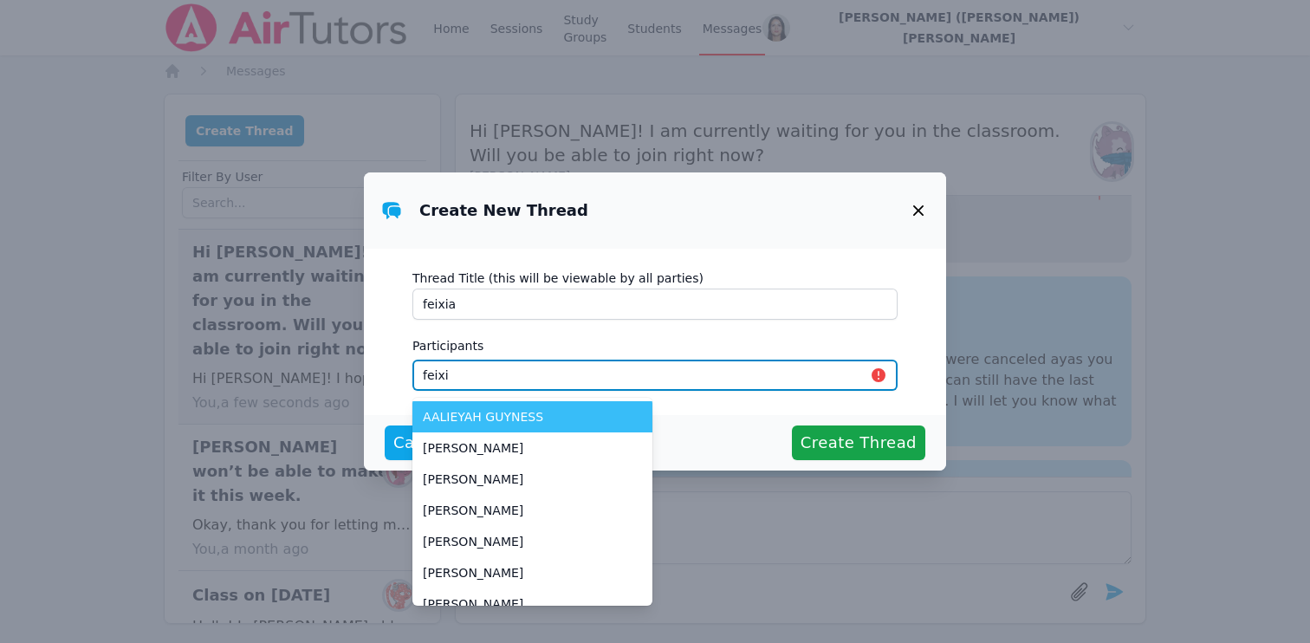
type input "feixia"
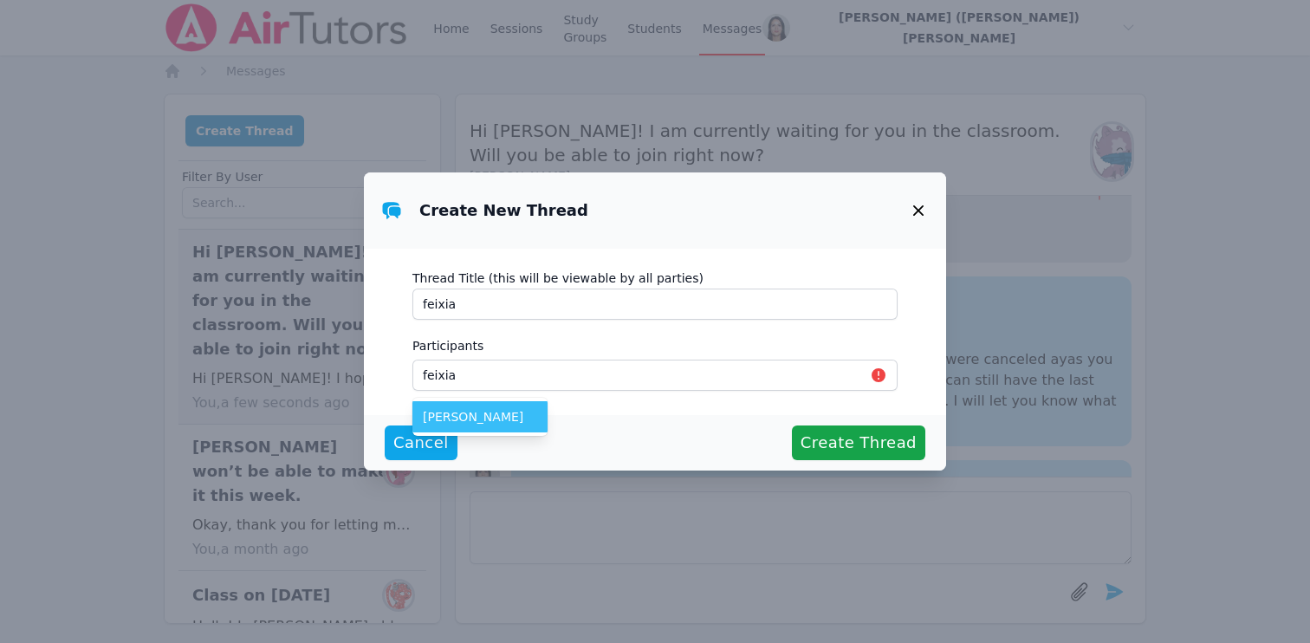
click at [477, 419] on span "[PERSON_NAME]" at bounding box center [480, 416] width 114 height 17
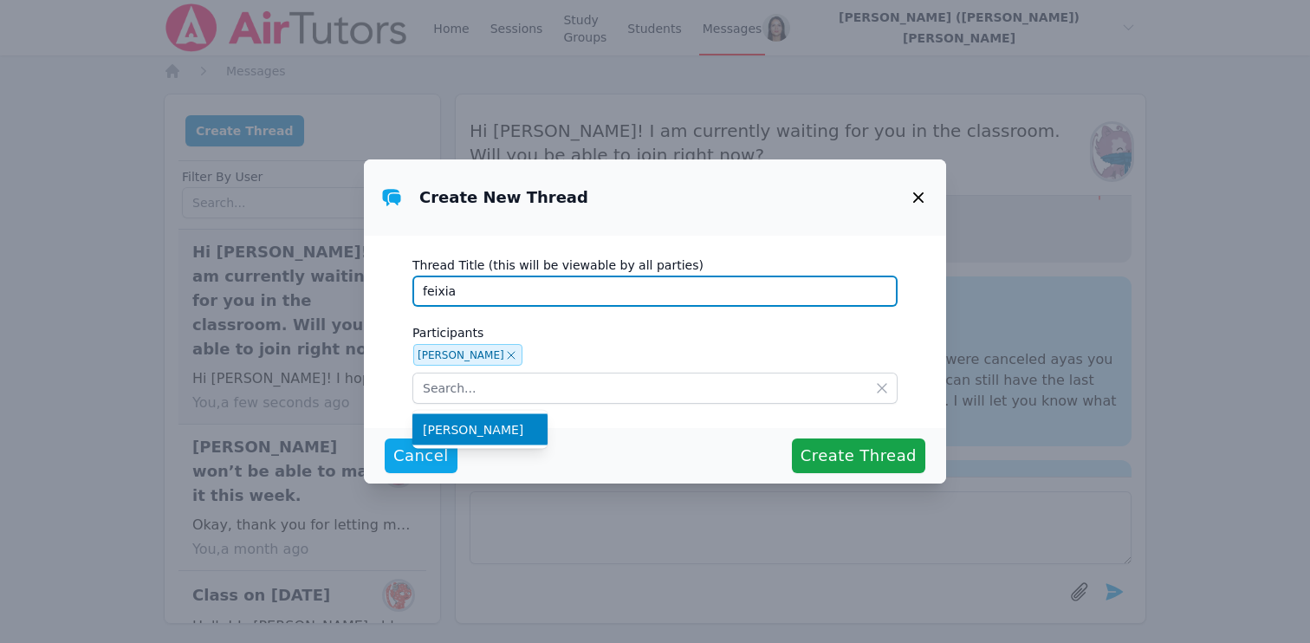
click at [534, 289] on input "feixia" at bounding box center [655, 291] width 485 height 31
click at [426, 294] on input "Tutoring" at bounding box center [655, 291] width 485 height 31
drag, startPoint x: 426, startPoint y: 294, endPoint x: 471, endPoint y: 295, distance: 45.9
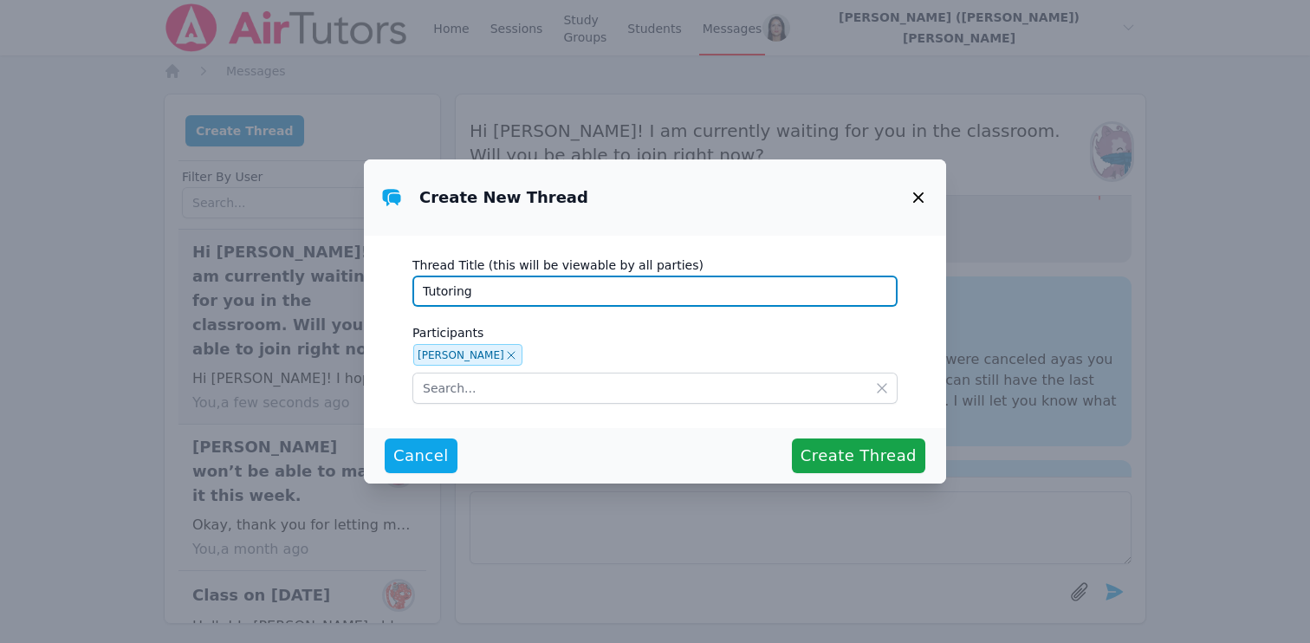
click at [471, 295] on input "Tutoring" at bounding box center [655, 291] width 485 height 31
drag, startPoint x: 471, startPoint y: 295, endPoint x: 414, endPoint y: 293, distance: 57.2
click at [414, 293] on input "Tutoring" at bounding box center [655, 291] width 485 height 31
type input "Start English Tutoring"
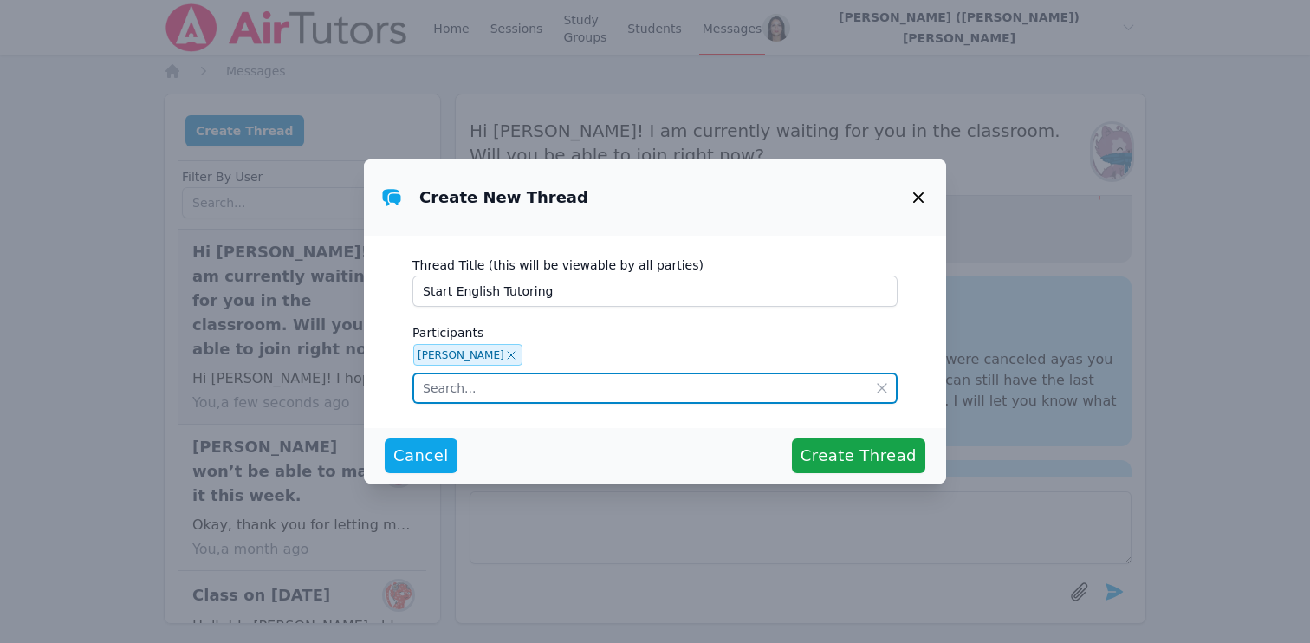
click at [452, 399] on input "text" at bounding box center [655, 388] width 485 height 31
type input "feixia"
click at [465, 395] on input "feixia" at bounding box center [655, 388] width 485 height 31
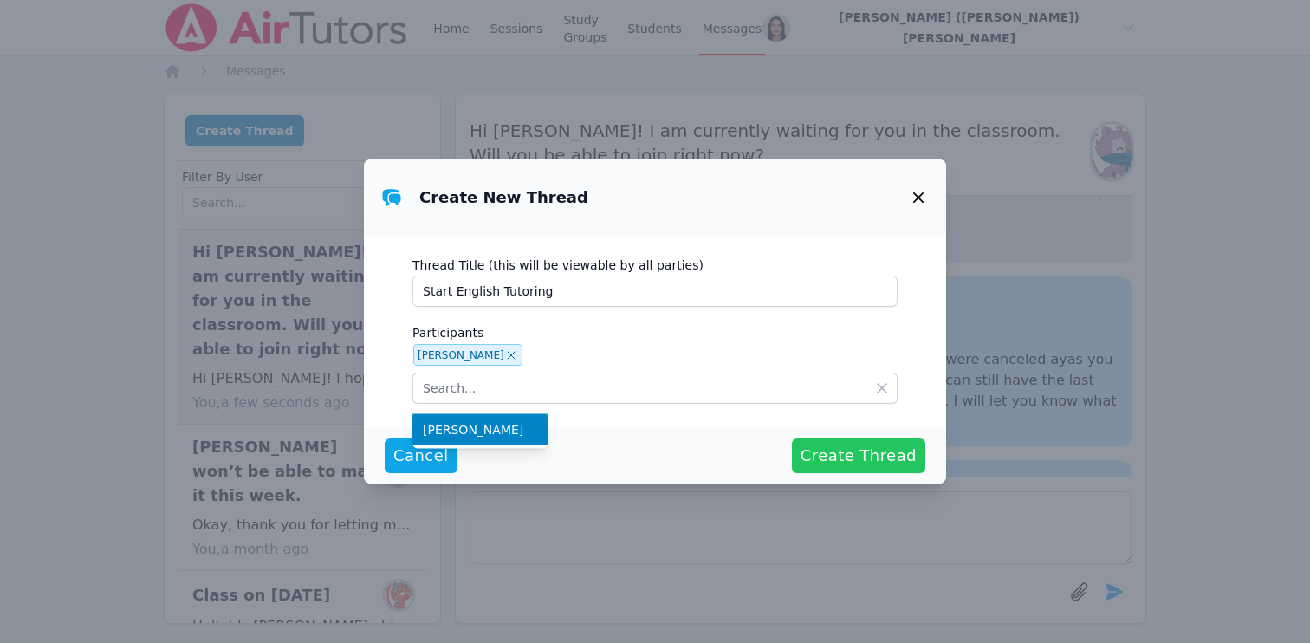
click at [814, 452] on span "Create Thread" at bounding box center [859, 456] width 116 height 24
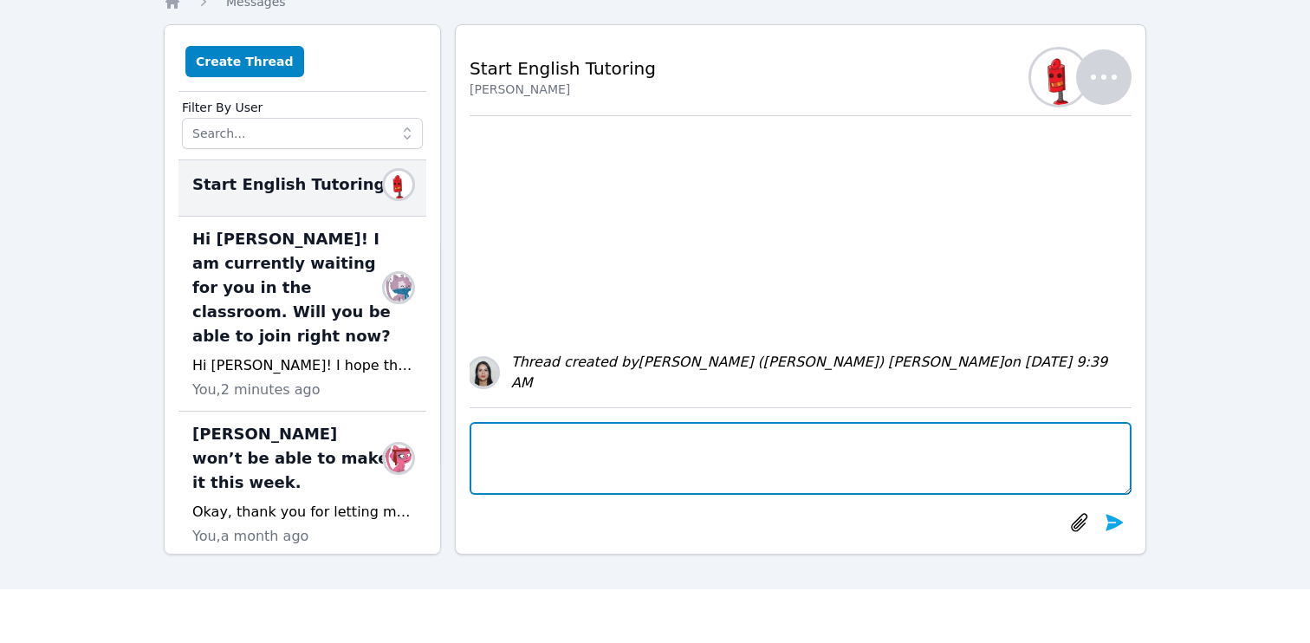
scroll to position [0, 0]
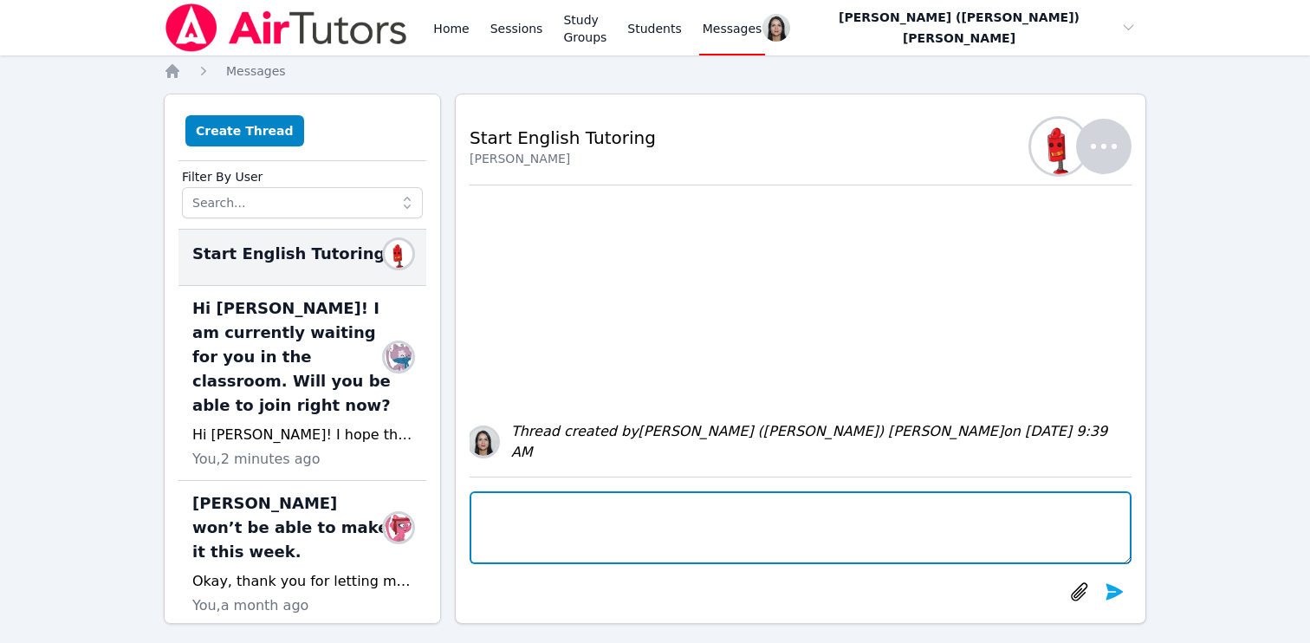
paste textarea "Good afternoon Feixia! I hope that you had a great summer. I am [PERSON_NAME] f…"
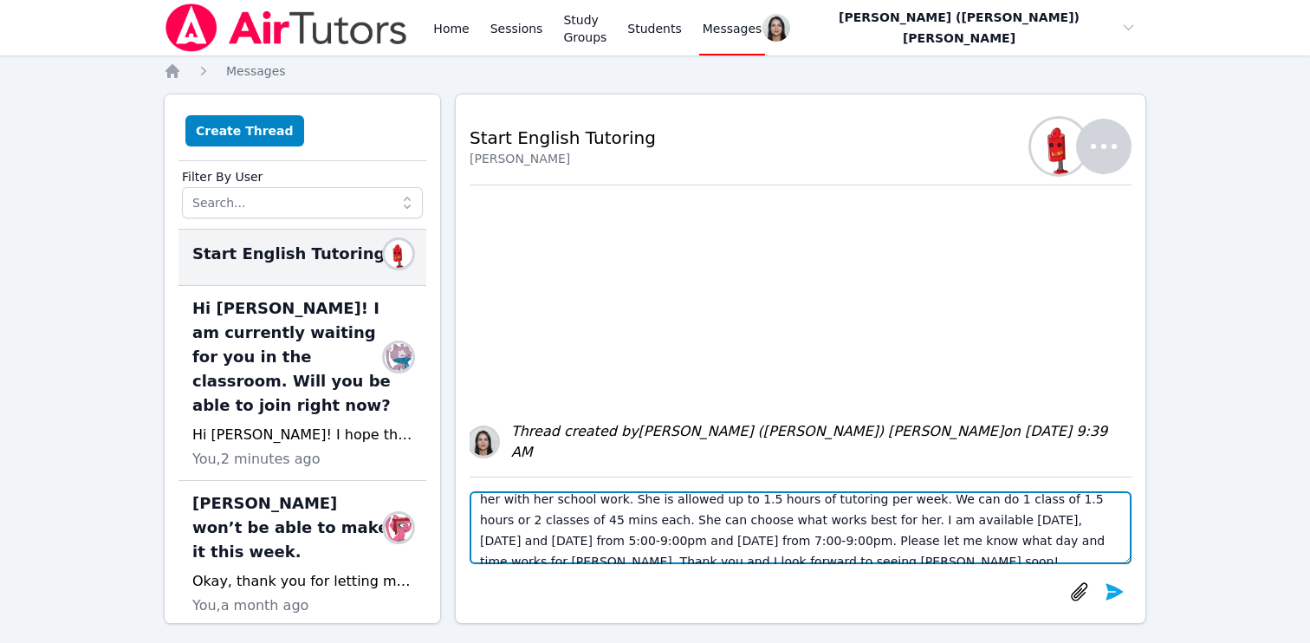
scroll to position [55, 0]
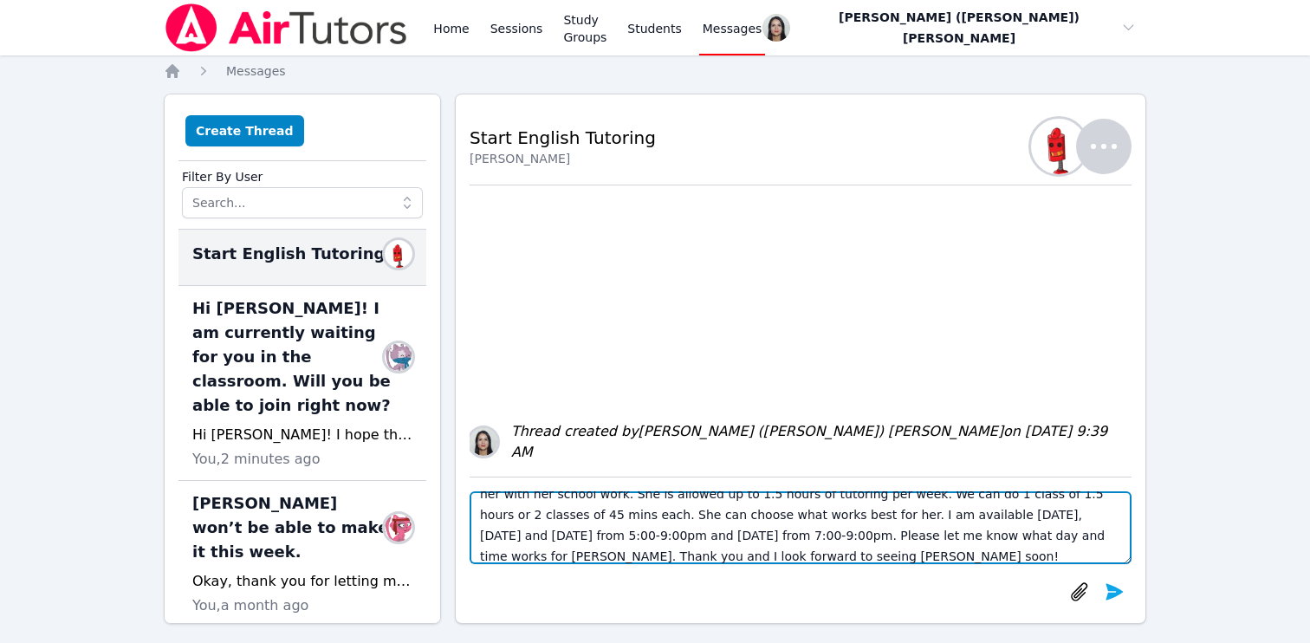
click at [783, 517] on textarea "Good afternoon Feixia! I hope that you had a great summer. I am [PERSON_NAME] f…" at bounding box center [801, 527] width 662 height 73
click at [947, 513] on textarea "Good afternoon Feixia! I hope that you had a great summer. I am [PERSON_NAME] f…" at bounding box center [801, 527] width 662 height 73
click at [1073, 522] on textarea "Good afternoon Feixia! I hope that you had a great summer. I am [PERSON_NAME] f…" at bounding box center [801, 527] width 662 height 73
click at [1013, 516] on textarea "Good afternoon Feixia! I hope that you had a great summer. I am [PERSON_NAME] f…" at bounding box center [801, 527] width 662 height 73
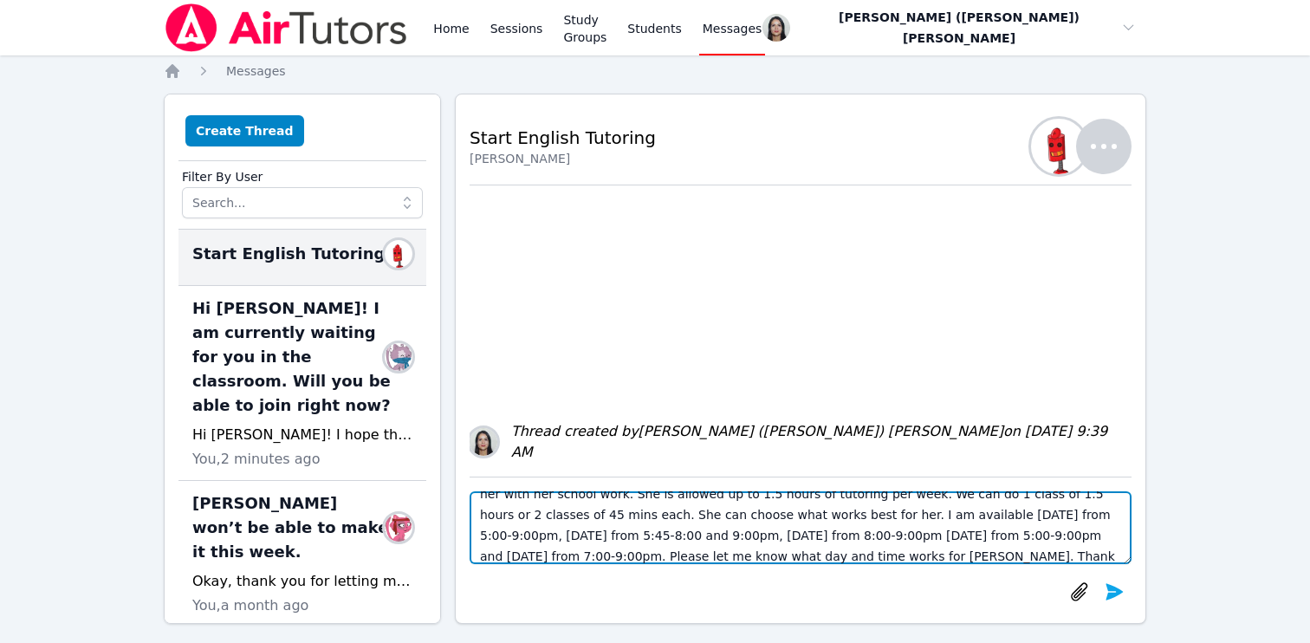
drag, startPoint x: 1067, startPoint y: 516, endPoint x: 1087, endPoint y: 517, distance: 20.0
click at [1087, 517] on textarea "Good afternoon Feixia! I hope that you had a great summer. I am [PERSON_NAME] f…" at bounding box center [801, 527] width 662 height 73
click at [1036, 514] on textarea "Good afternoon Feixia! I hope that you had a great summer. I am [PERSON_NAME] f…" at bounding box center [801, 527] width 662 height 73
click at [830, 538] on textarea "Good afternoon Feixia! I hope that you had a great summer. I am [PERSON_NAME] f…" at bounding box center [801, 527] width 662 height 73
click at [864, 540] on textarea "Good afternoon Feixia! I hope that you had a great summer. I am [PERSON_NAME] f…" at bounding box center [801, 527] width 662 height 73
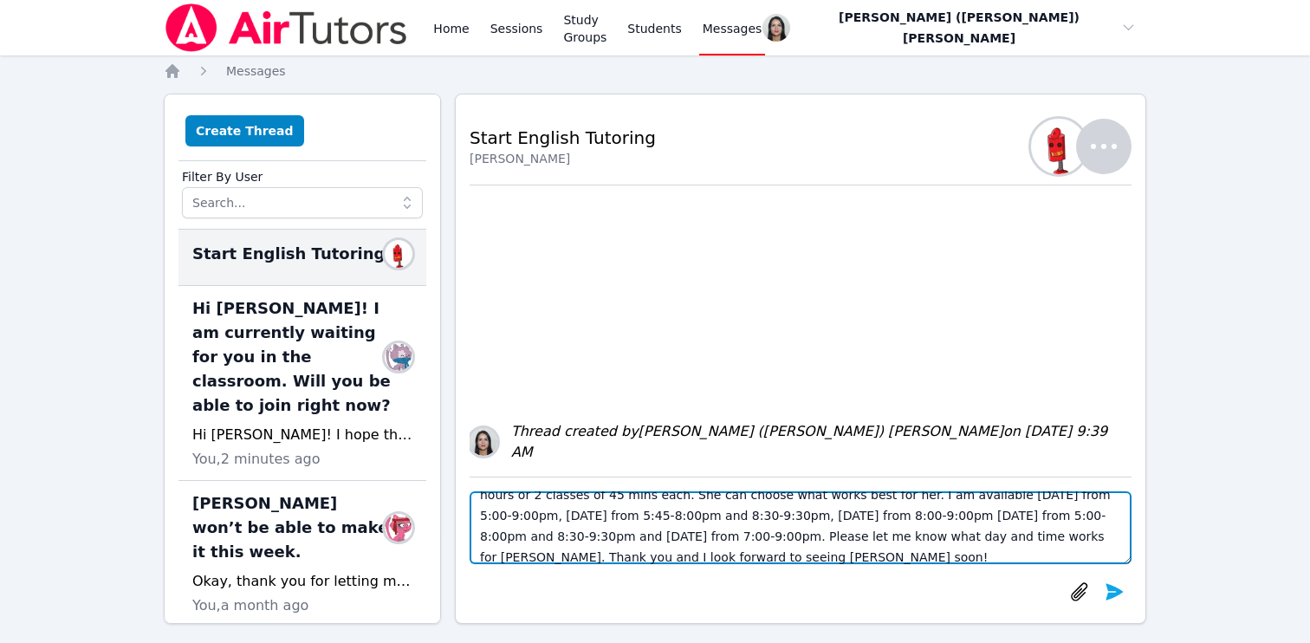
scroll to position [70, 0]
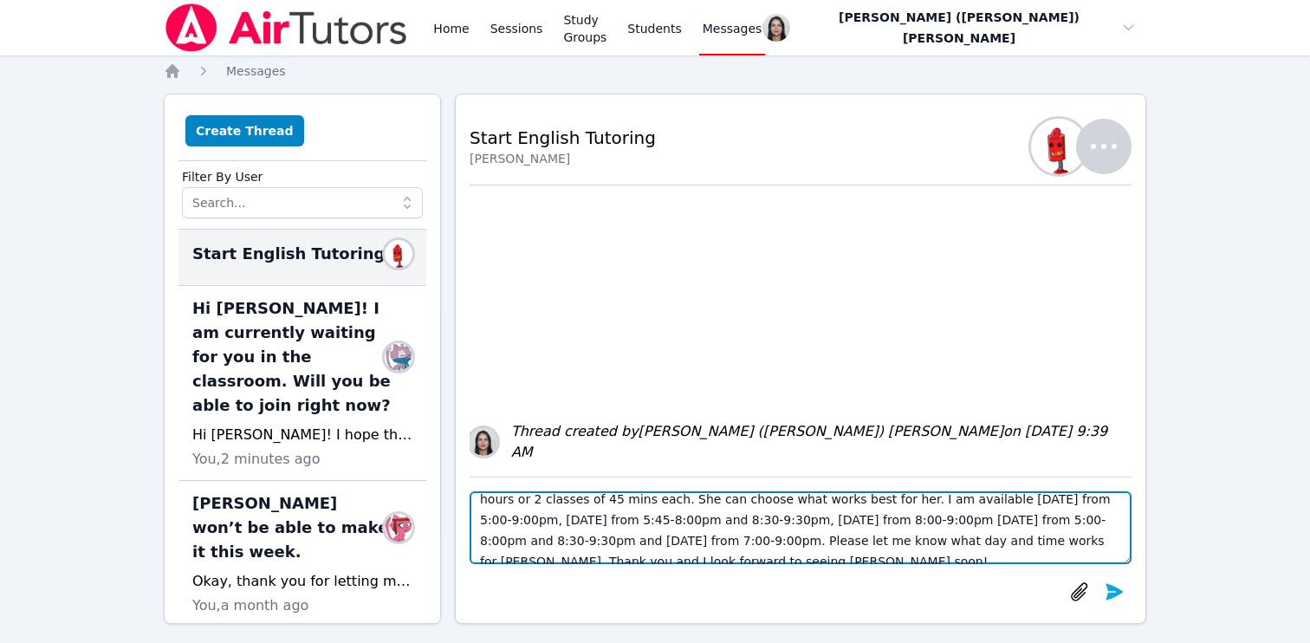
drag, startPoint x: 972, startPoint y: 523, endPoint x: 1063, endPoint y: 520, distance: 90.2
click at [1063, 521] on textarea "Good afternoon Feixia! I hope that you had a great summer. I am [PERSON_NAME] f…" at bounding box center [801, 527] width 662 height 73
drag, startPoint x: 979, startPoint y: 522, endPoint x: 1095, endPoint y: 522, distance: 116.1
click at [1095, 522] on textarea "Good afternoon Feixia! I hope that you had a great summer. I am [PERSON_NAME] f…" at bounding box center [801, 527] width 662 height 73
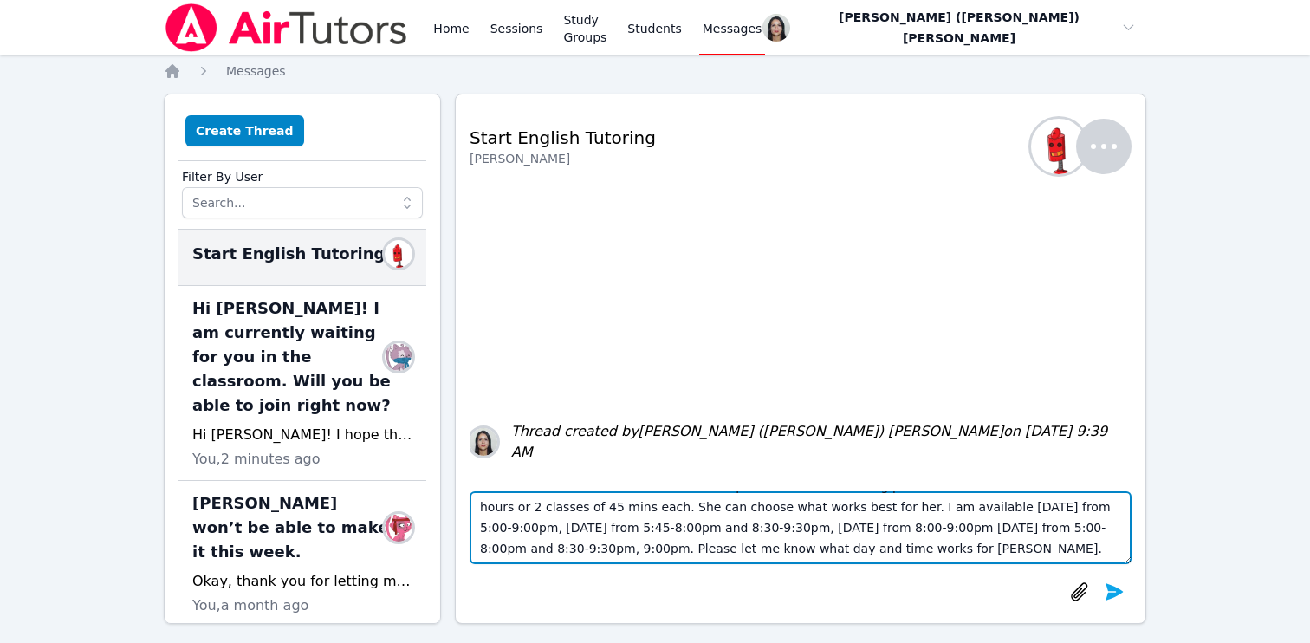
drag, startPoint x: 977, startPoint y: 530, endPoint x: 1017, endPoint y: 532, distance: 40.8
click at [1017, 532] on textarea "Good afternoon Feixia! I hope that you had a great summer. I am [PERSON_NAME] f…" at bounding box center [801, 527] width 662 height 73
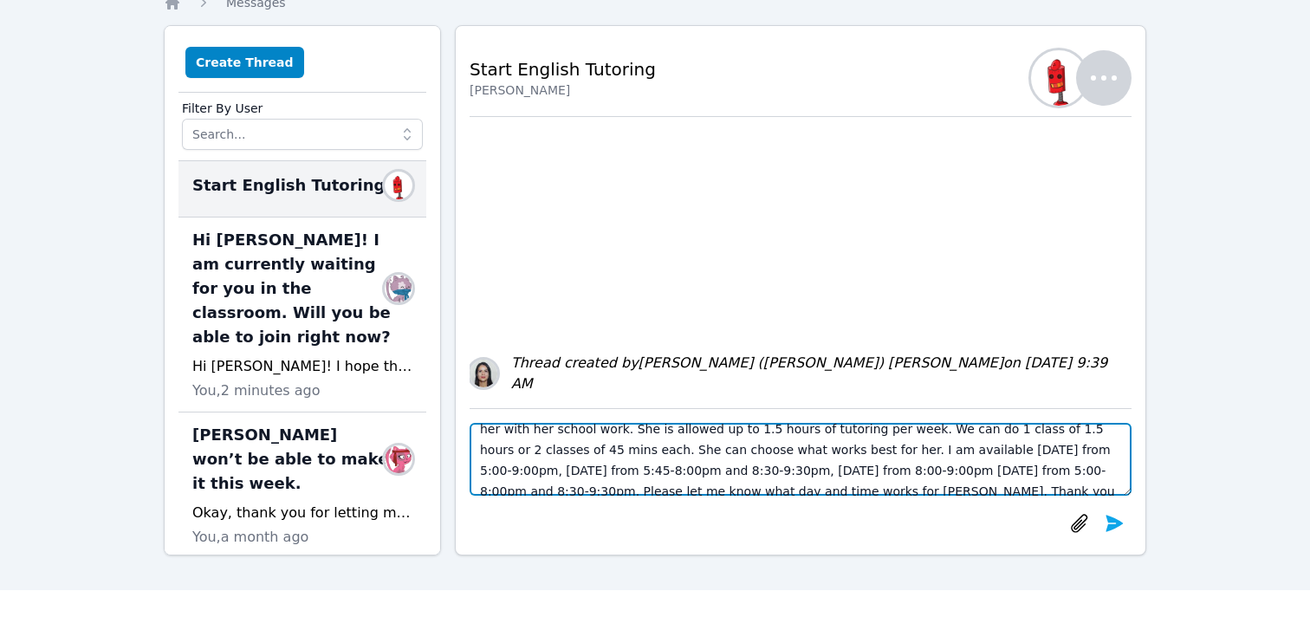
scroll to position [53, 0]
drag, startPoint x: 629, startPoint y: 472, endPoint x: 652, endPoint y: 470, distance: 22.7
click at [656, 472] on textarea "Good afternoon Feixia! I hope that you had a great summer. I am [PERSON_NAME] f…" at bounding box center [801, 459] width 662 height 73
click at [652, 470] on textarea "Good afternoon Feixia! I hope that you had a great summer. I am [PERSON_NAME] f…" at bounding box center [801, 459] width 662 height 73
click at [647, 469] on textarea "Good afternoon Feixia! I hope that you had a great summer. I am [PERSON_NAME] f…" at bounding box center [801, 459] width 662 height 73
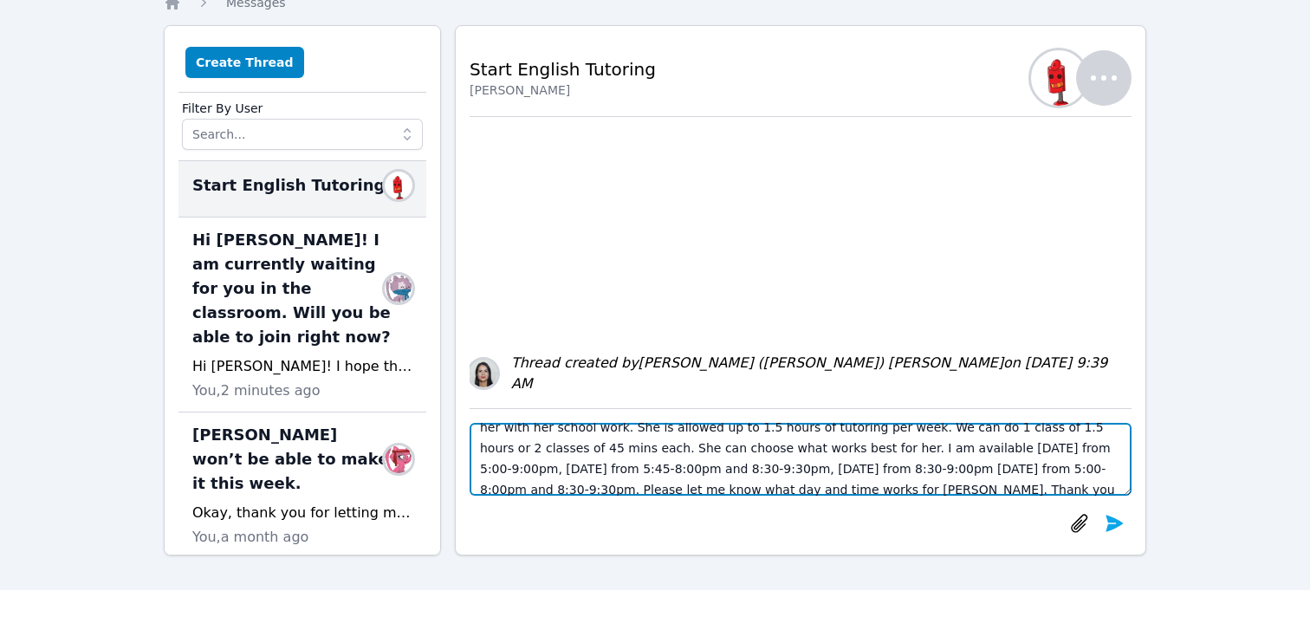
click at [676, 471] on textarea "Good afternoon Feixia! I hope that you had a great summer. I am [PERSON_NAME] f…" at bounding box center [801, 459] width 662 height 73
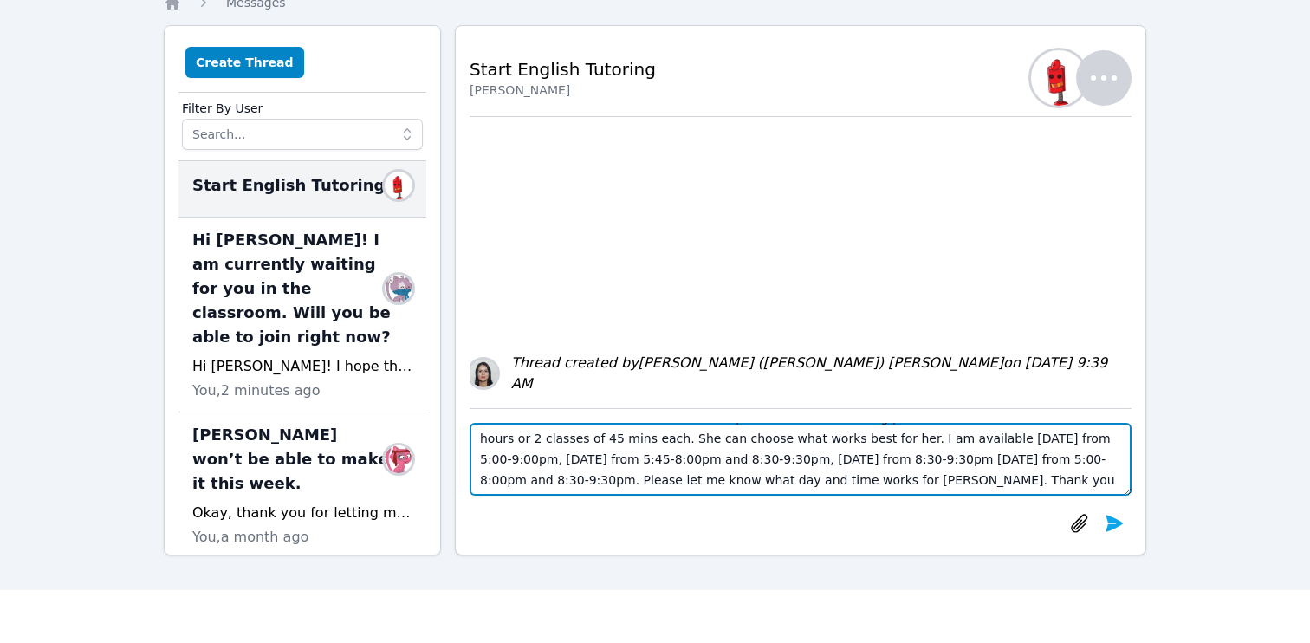
click at [971, 482] on textarea "Good afternoon Feixia! I hope that you had a great summer. I am [PERSON_NAME] f…" at bounding box center [801, 459] width 662 height 73
type textarea "Good afternoon Feixia! I hope that you had a great summer. I am [PERSON_NAME] f…"
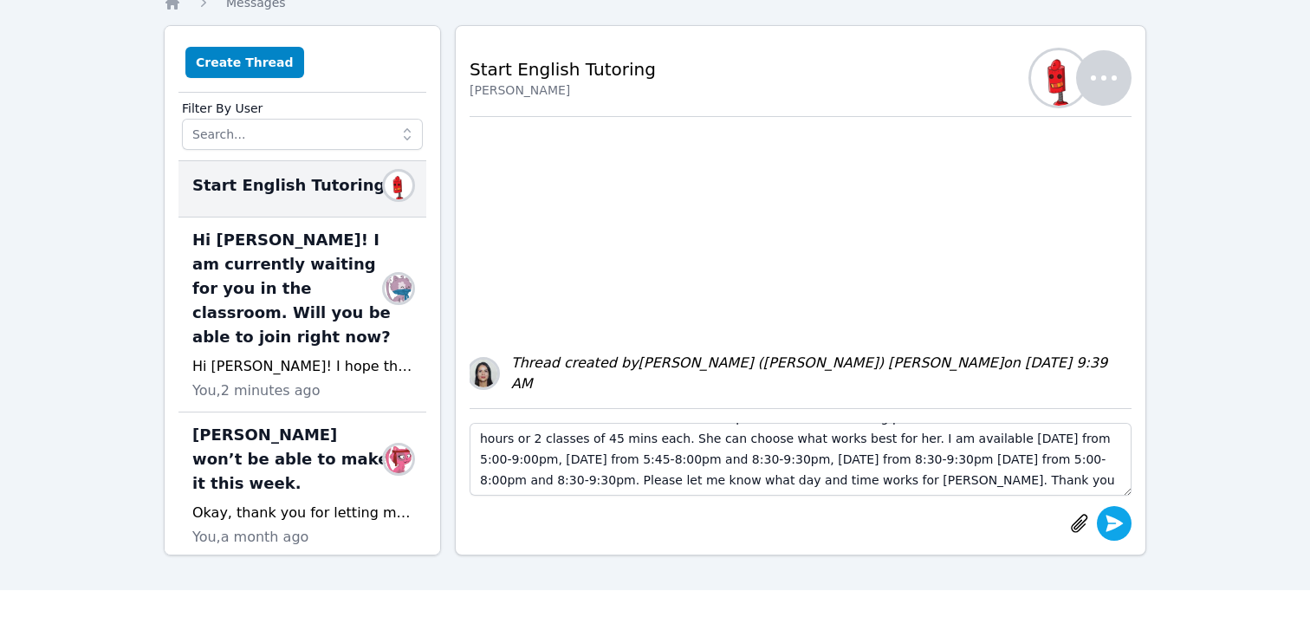
click at [1108, 522] on icon "submit" at bounding box center [1114, 523] width 21 height 21
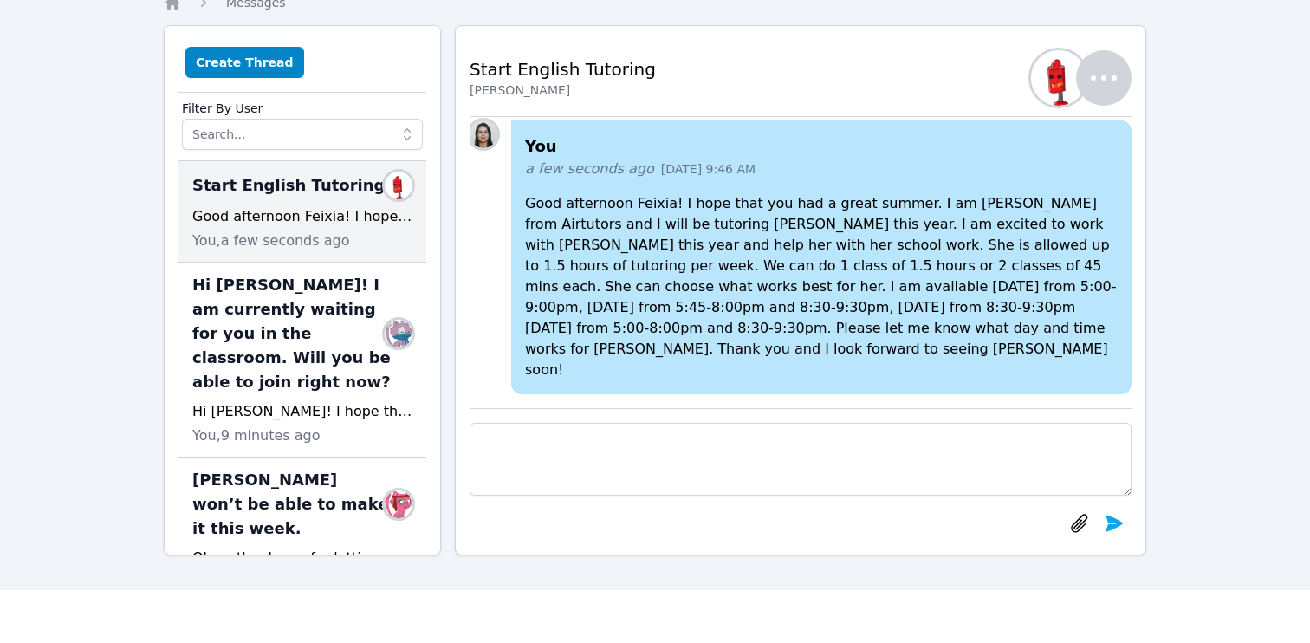
scroll to position [0, 0]
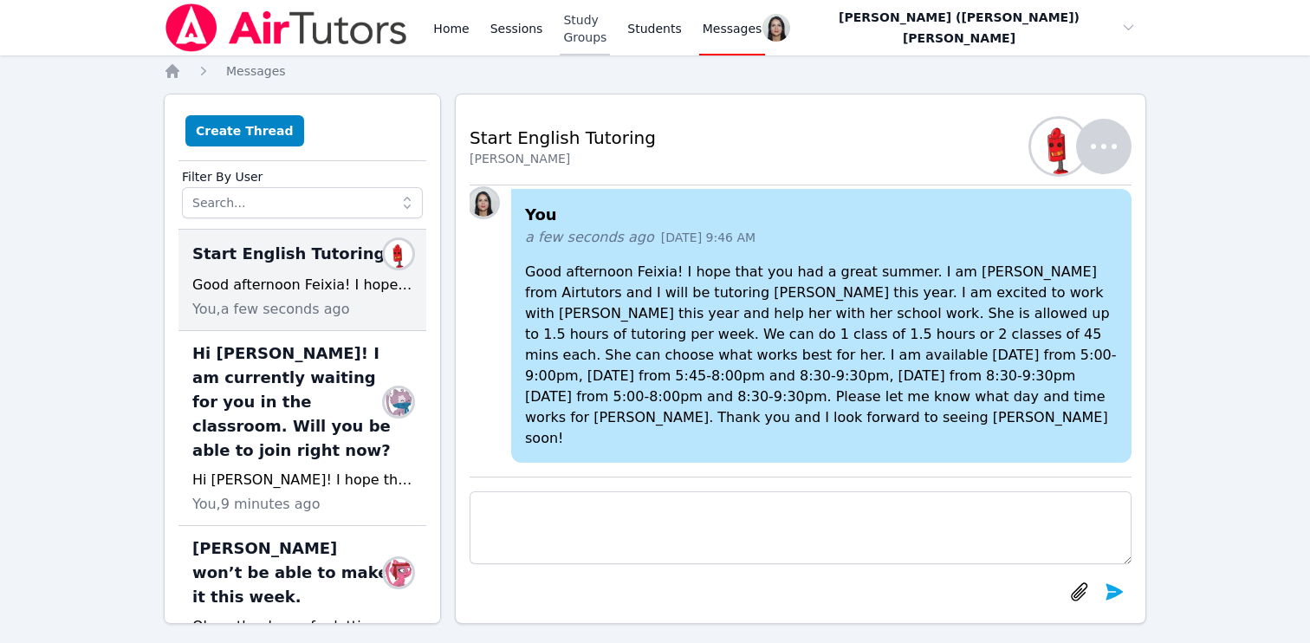
click at [589, 24] on link "Study Groups" at bounding box center [585, 27] width 50 height 55
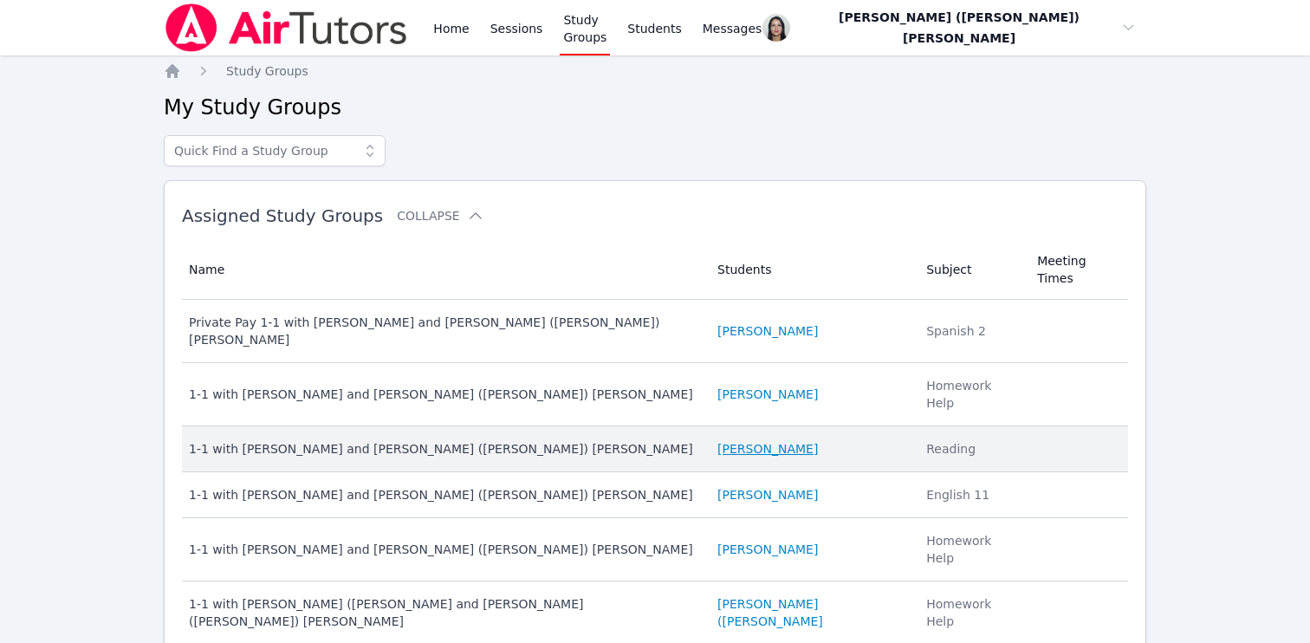
click at [761, 440] on link "[PERSON_NAME]" at bounding box center [768, 448] width 101 height 17
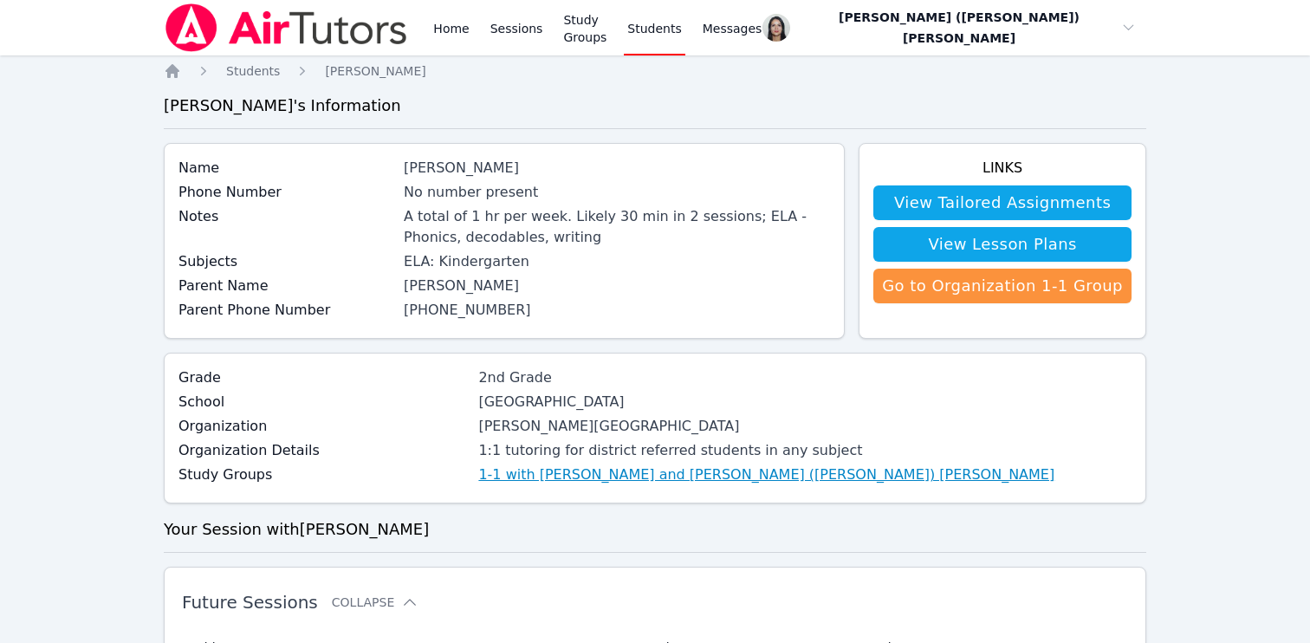
click at [660, 469] on link "1-1 with [PERSON_NAME] and [PERSON_NAME] ([PERSON_NAME]) [PERSON_NAME]" at bounding box center [766, 475] width 576 height 21
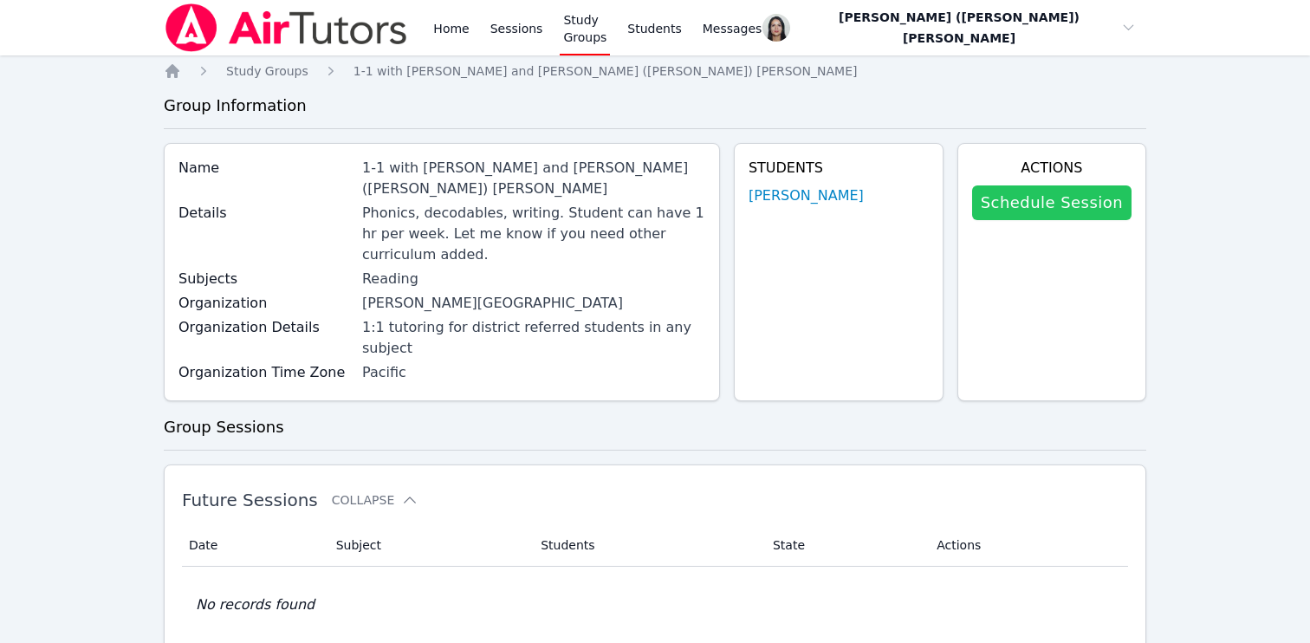
click at [1037, 208] on link "Schedule Session" at bounding box center [1051, 202] width 159 height 35
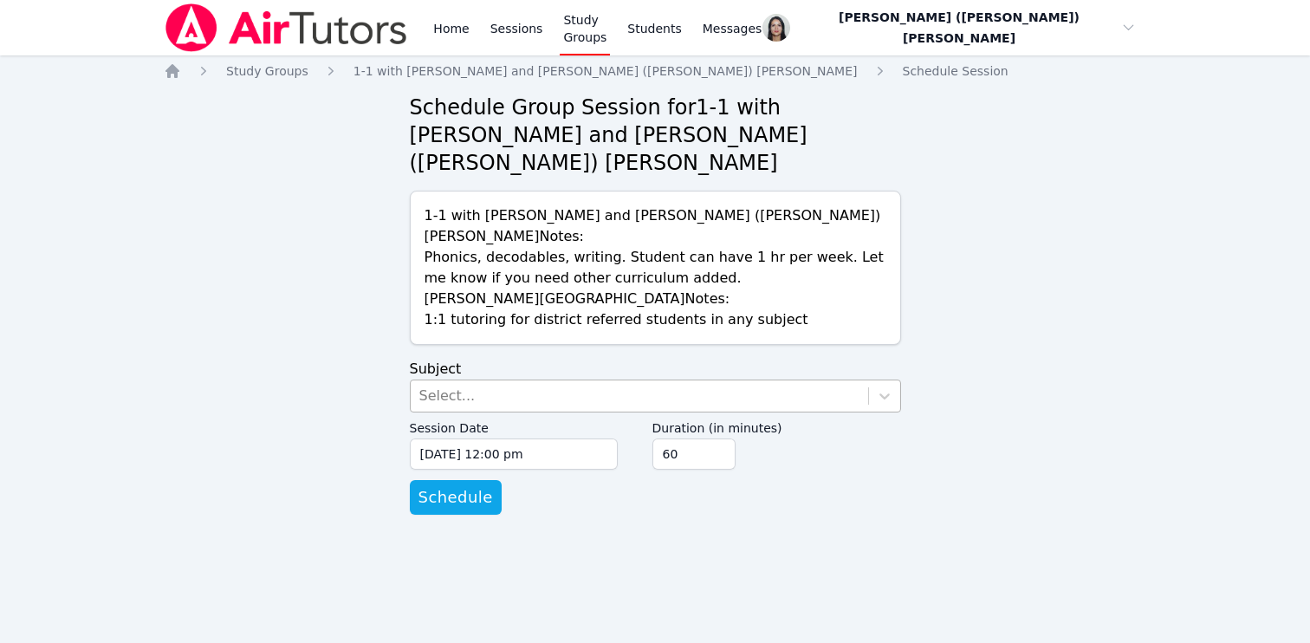
click at [507, 380] on div "Select..." at bounding box center [640, 395] width 458 height 31
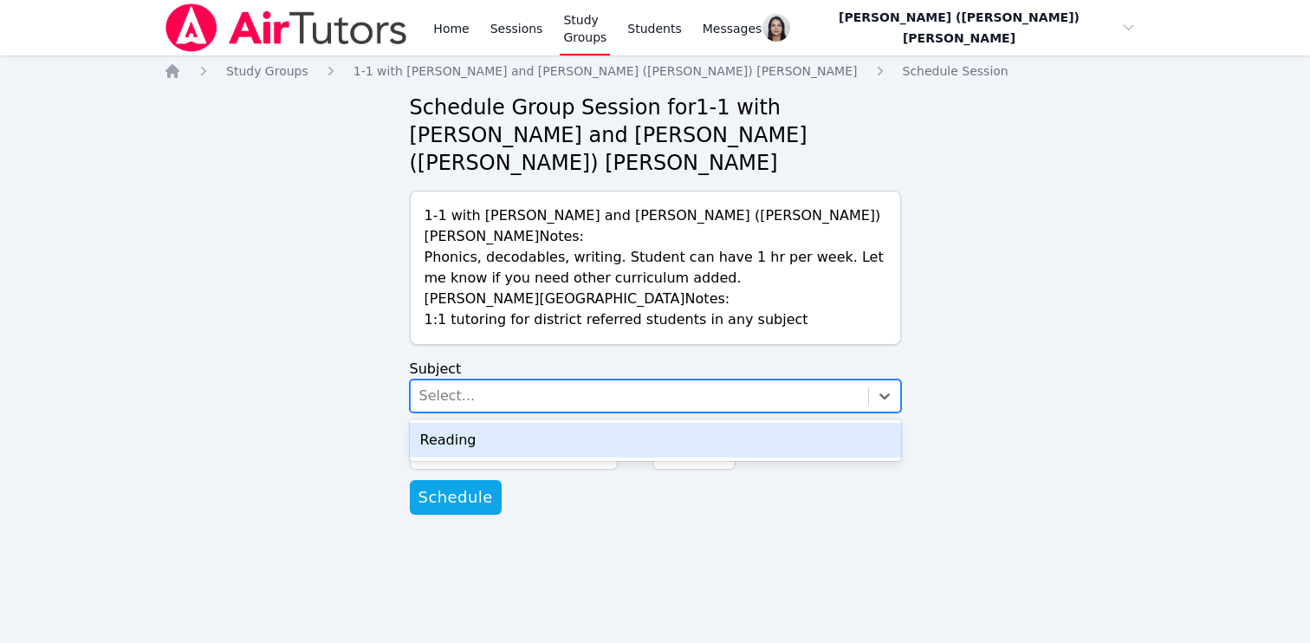
click at [507, 423] on div "Reading" at bounding box center [655, 440] width 491 height 35
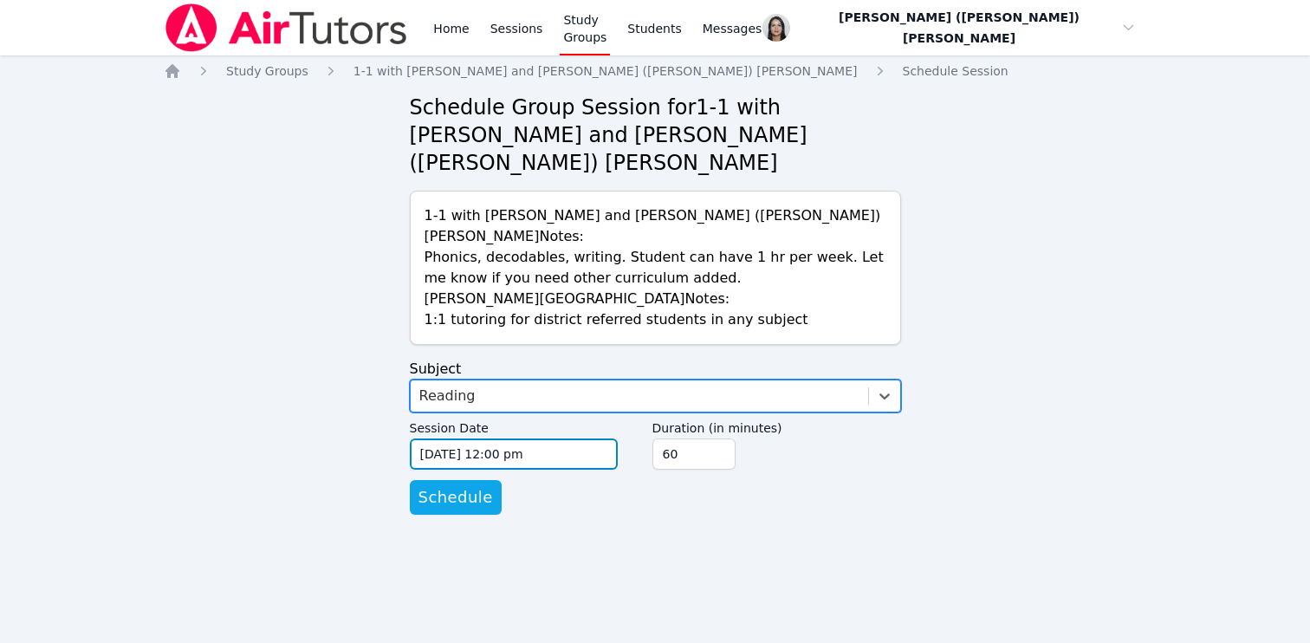
click at [501, 439] on input "[DATE] 12:00 pm" at bounding box center [514, 454] width 208 height 31
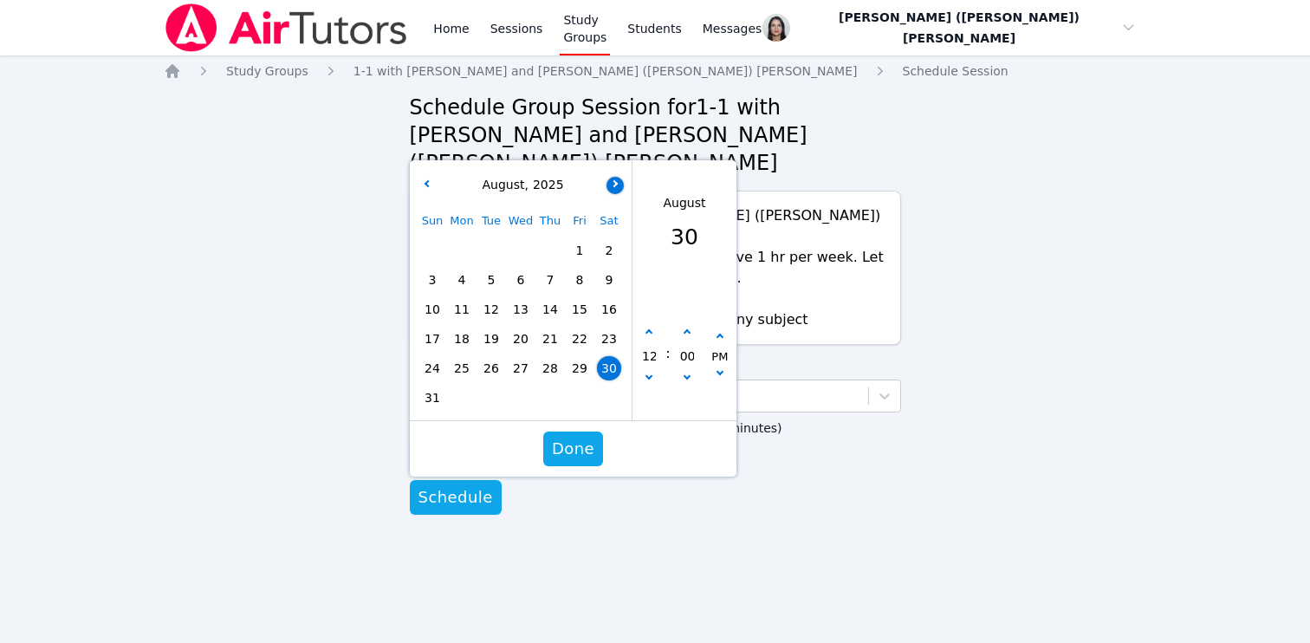
click at [614, 177] on button "button" at bounding box center [615, 185] width 17 height 17
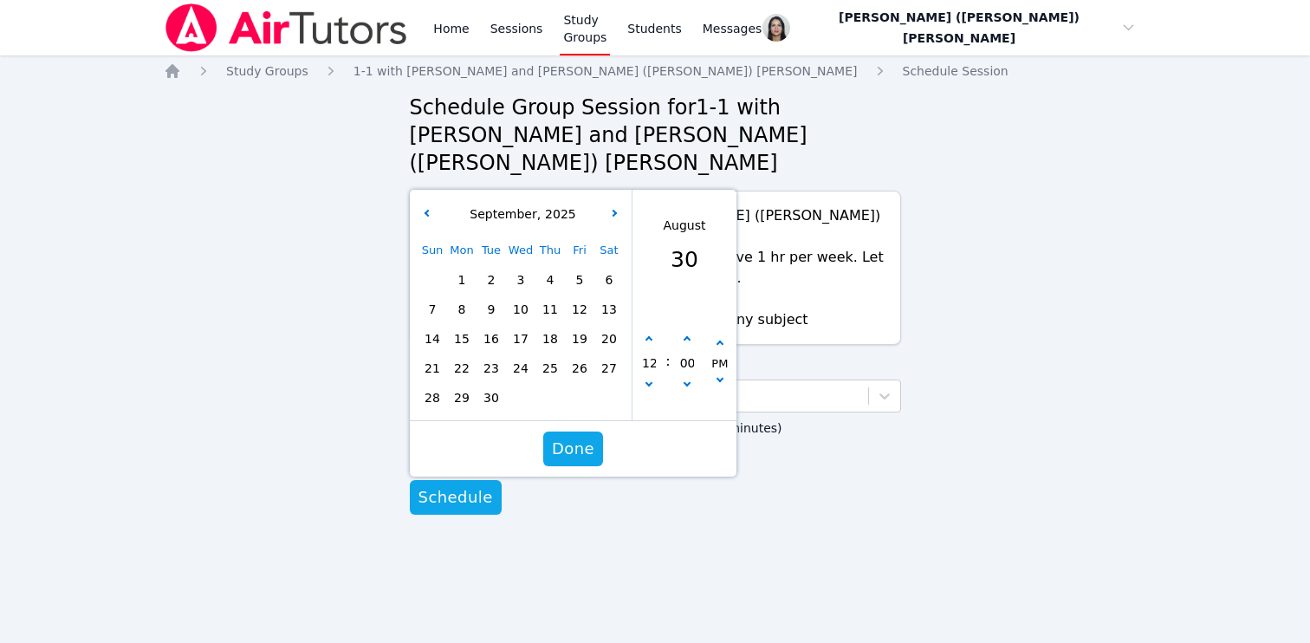
click at [575, 268] on span "5" at bounding box center [580, 280] width 24 height 24
type input "[DATE] 12:00 pm"
click at [588, 437] on span "Done" at bounding box center [572, 449] width 42 height 24
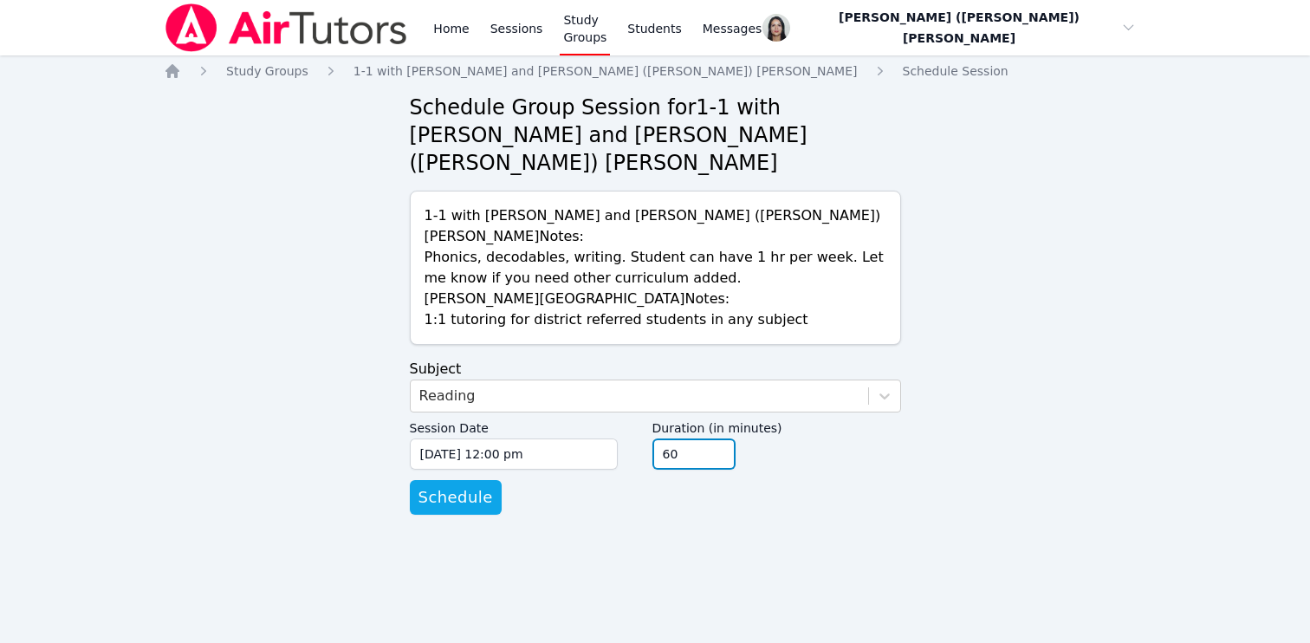
click at [718, 439] on input "45" at bounding box center [694, 454] width 83 height 31
type input "30"
click at [718, 439] on input "30" at bounding box center [694, 454] width 83 height 31
click at [677, 461] on form "Subject Reading Session Date [DATE] 12:00 pm [DATE] 12:00 pm Duration (in minut…" at bounding box center [655, 437] width 491 height 156
click at [436, 485] on span "Schedule" at bounding box center [456, 497] width 75 height 24
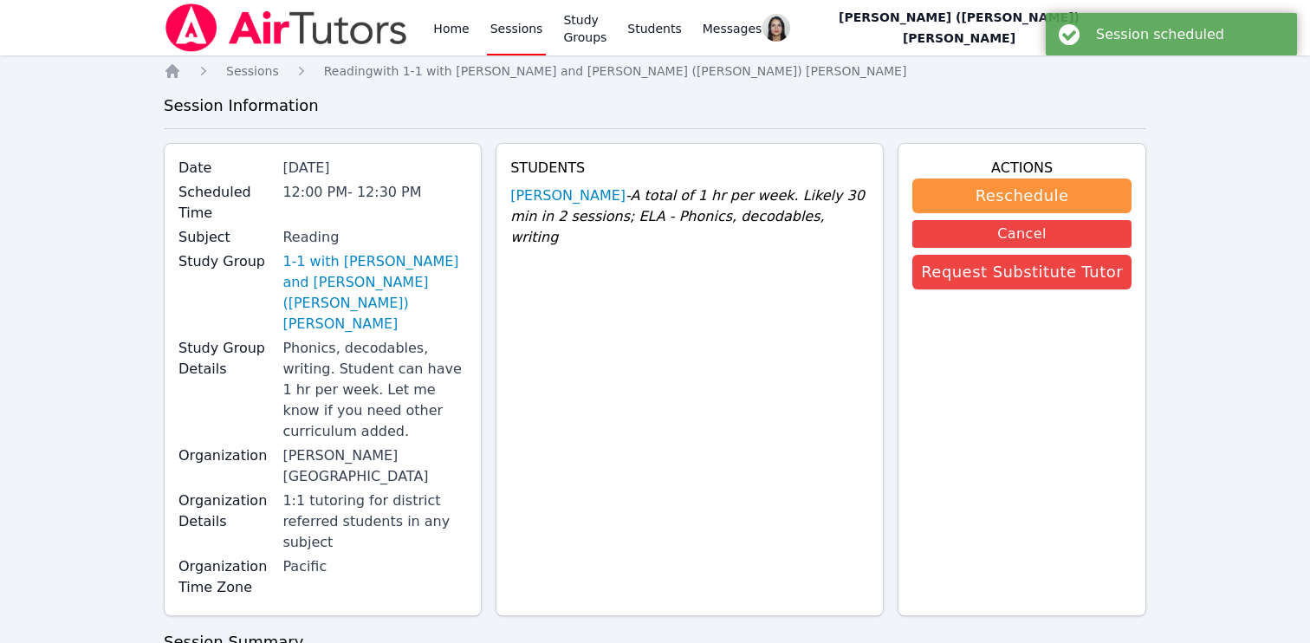
click at [536, 27] on link "Sessions" at bounding box center [517, 27] width 60 height 55
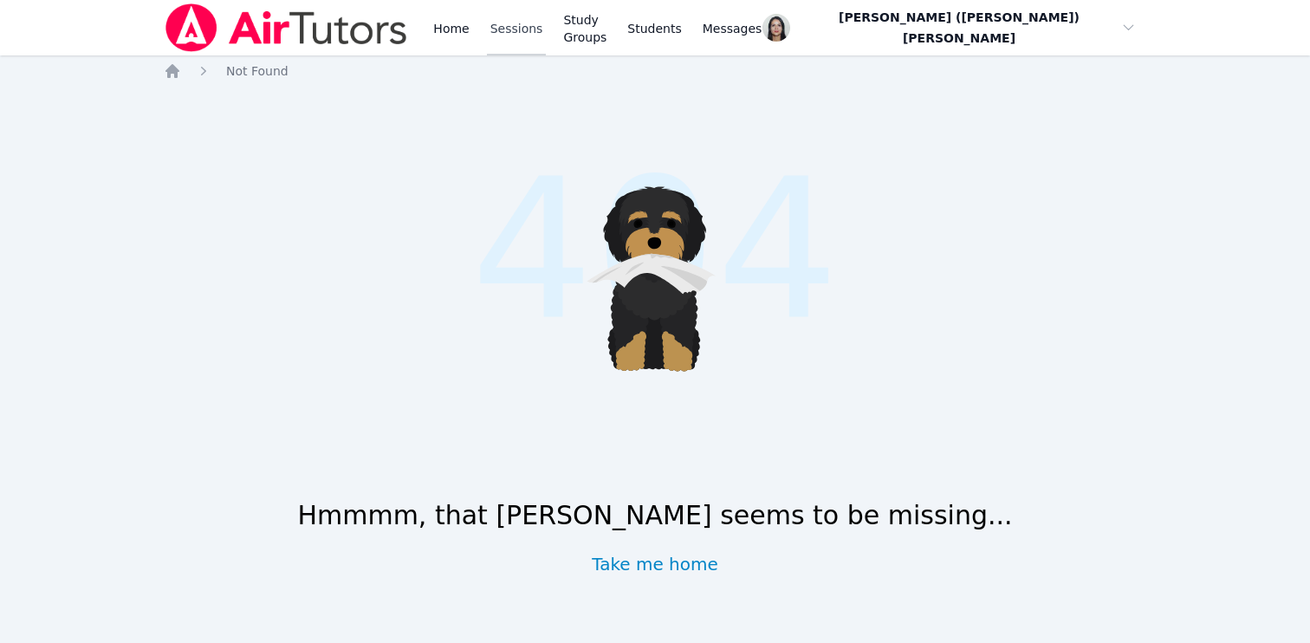
click at [529, 31] on link "Sessions" at bounding box center [517, 27] width 60 height 55
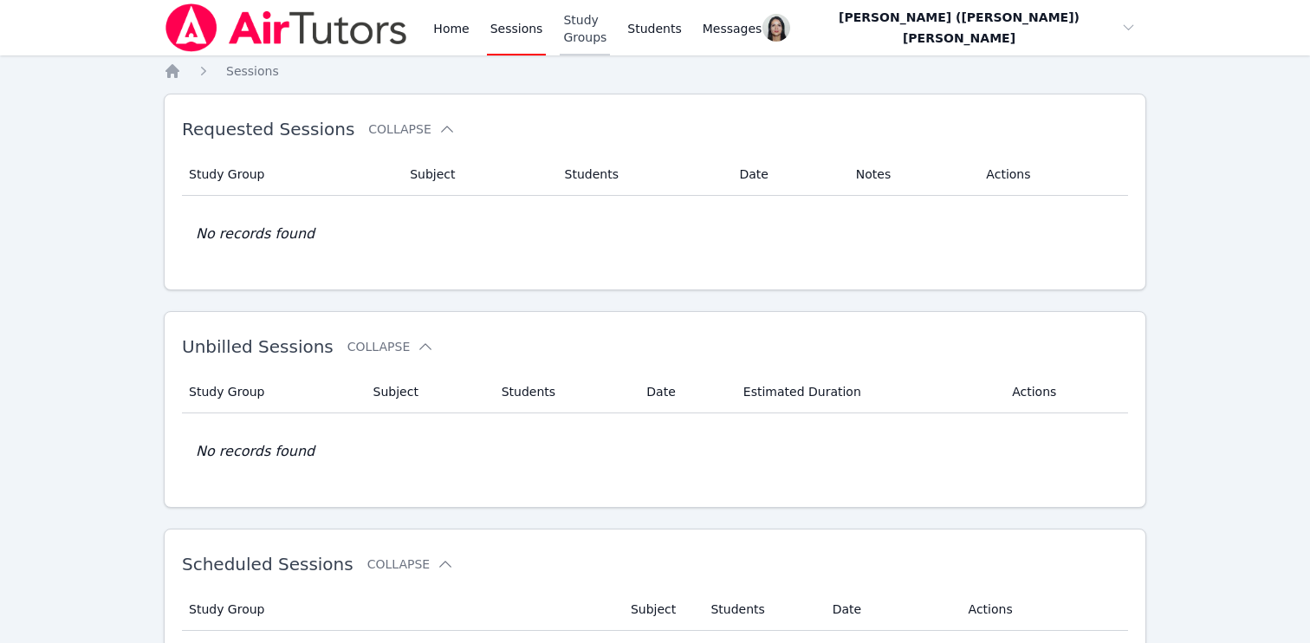
click at [610, 37] on link "Study Groups" at bounding box center [585, 27] width 50 height 55
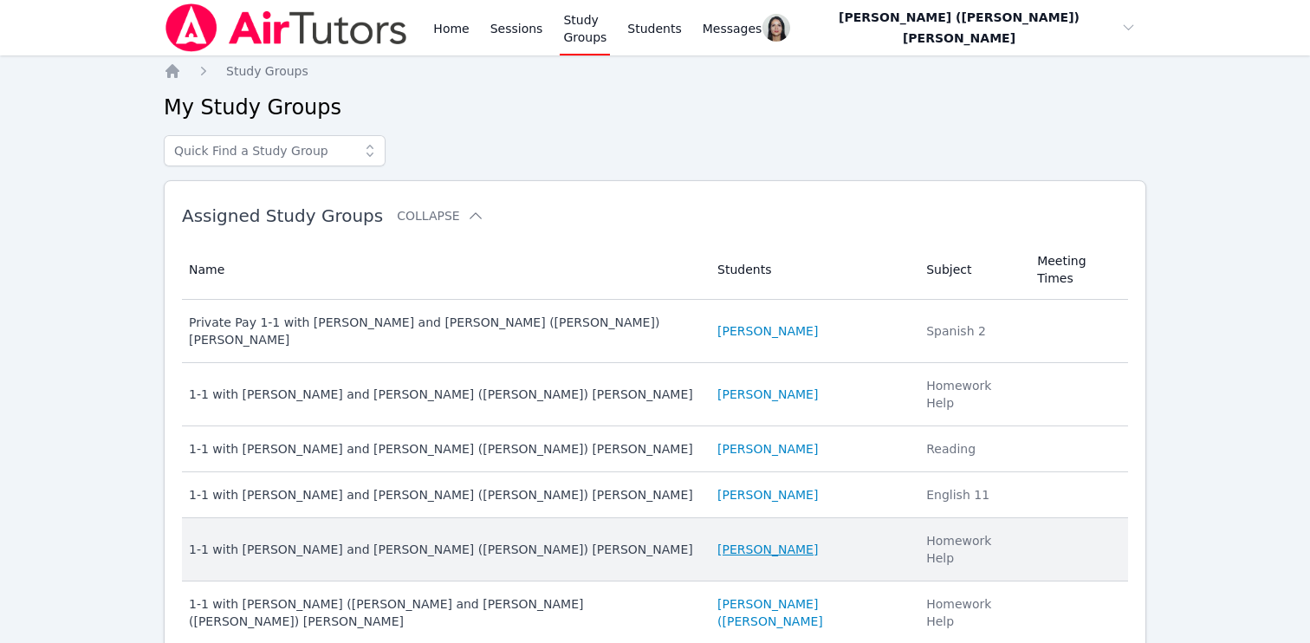
click at [737, 541] on link "[PERSON_NAME]" at bounding box center [768, 549] width 101 height 17
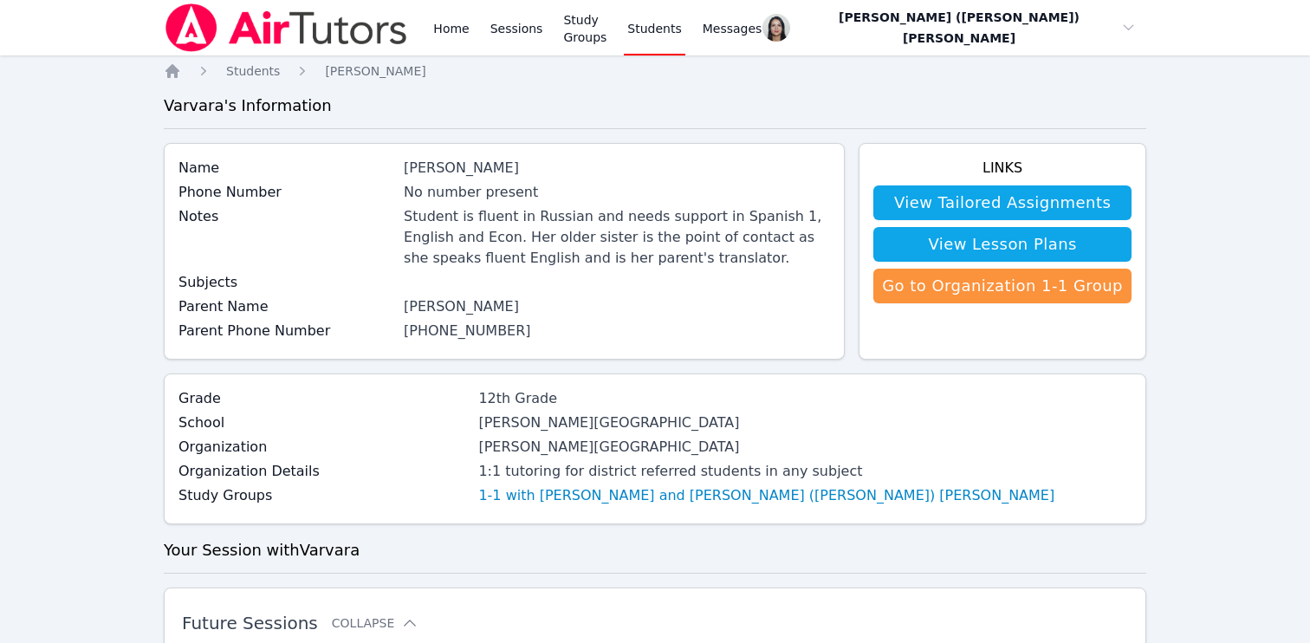
drag, startPoint x: 412, startPoint y: 309, endPoint x: 518, endPoint y: 309, distance: 106.6
click at [518, 309] on div "[PERSON_NAME]" at bounding box center [617, 306] width 426 height 21
copy div "[PERSON_NAME]"
click at [601, 26] on link "Study Groups" at bounding box center [585, 27] width 50 height 55
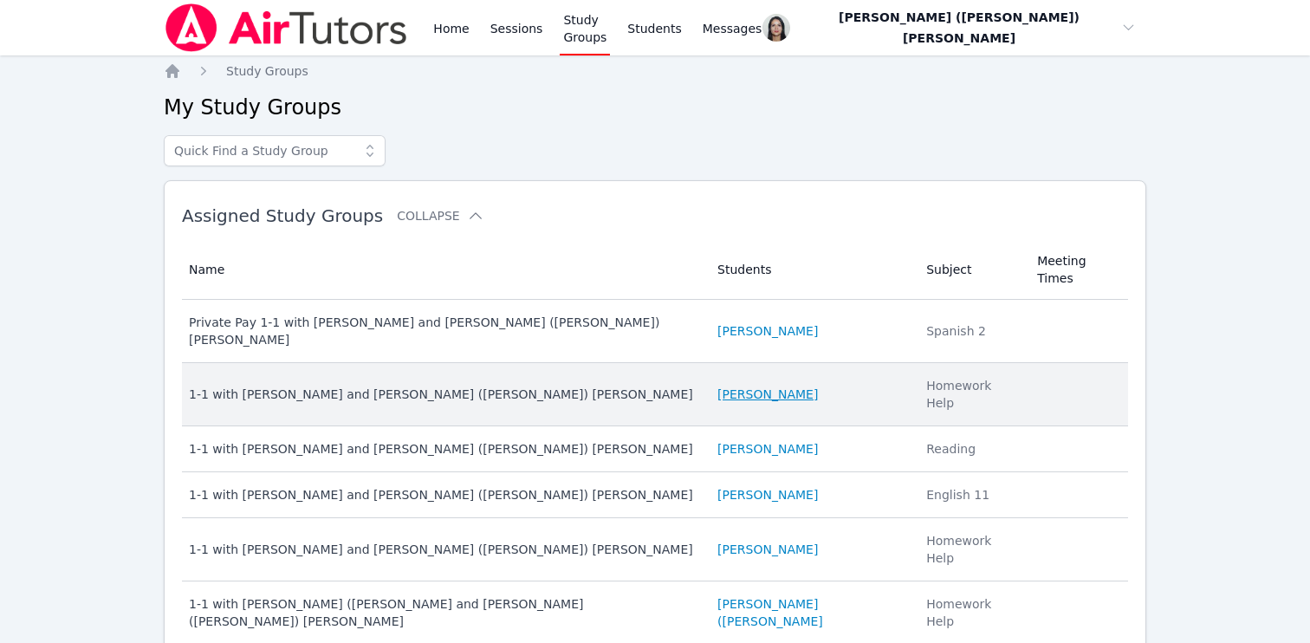
click at [738, 386] on link "[PERSON_NAME]" at bounding box center [768, 394] width 101 height 17
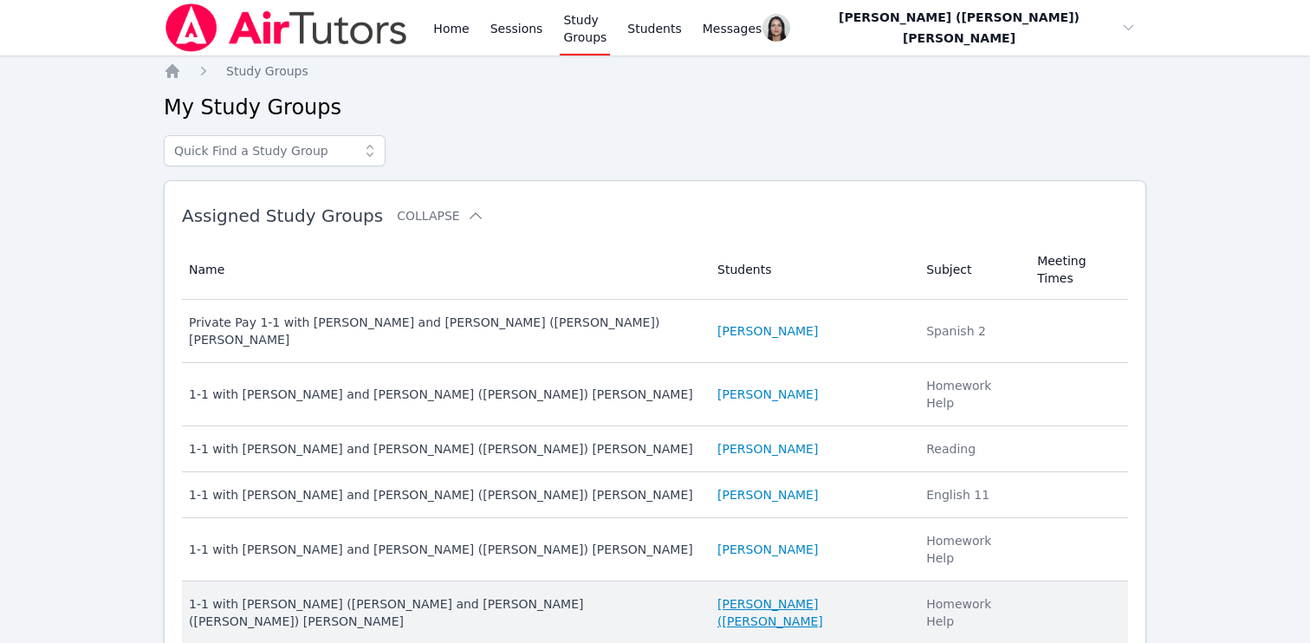
click at [731, 595] on link "[PERSON_NAME] ([PERSON_NAME]" at bounding box center [812, 612] width 188 height 35
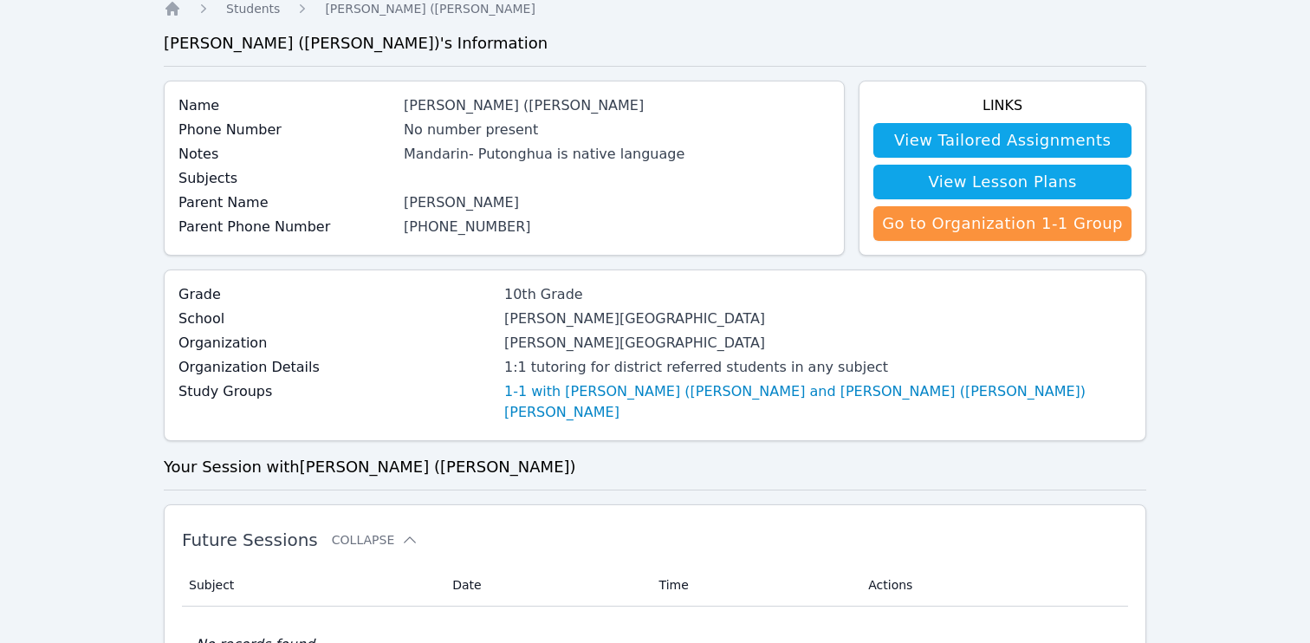
scroll to position [61, 0]
